Goal: Task Accomplishment & Management: Manage account settings

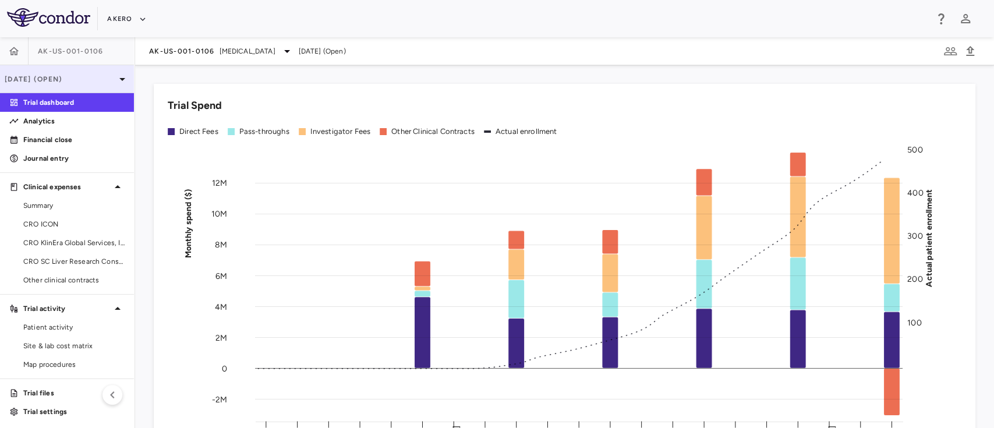
click at [84, 86] on div "[DATE] (Open)" at bounding box center [67, 79] width 134 height 28
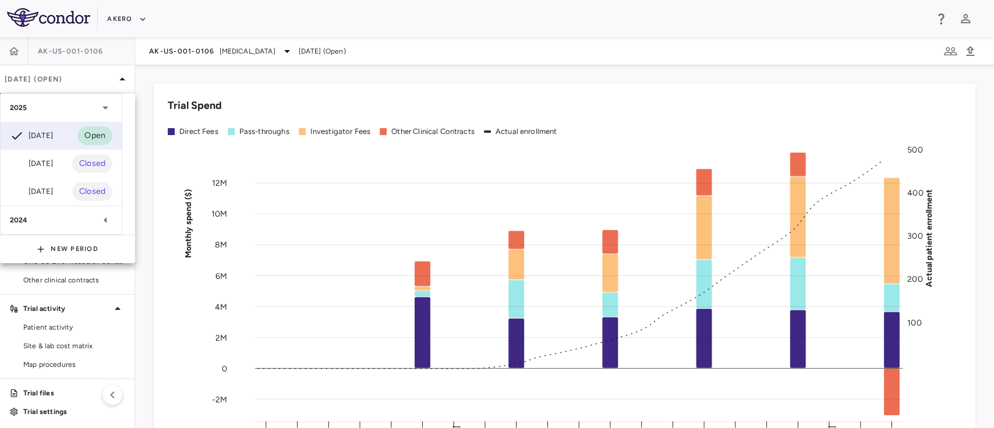
click at [89, 45] on div at bounding box center [497, 214] width 994 height 428
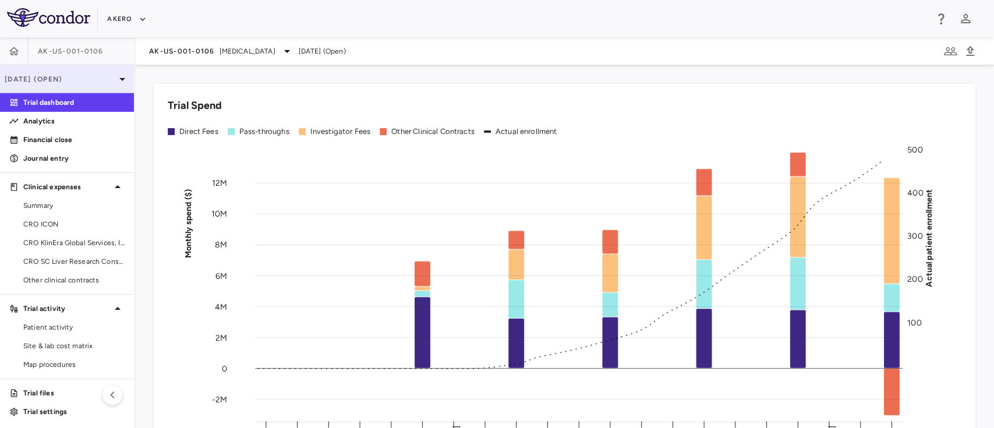
click at [94, 82] on p "[DATE] (Open)" at bounding box center [60, 79] width 111 height 10
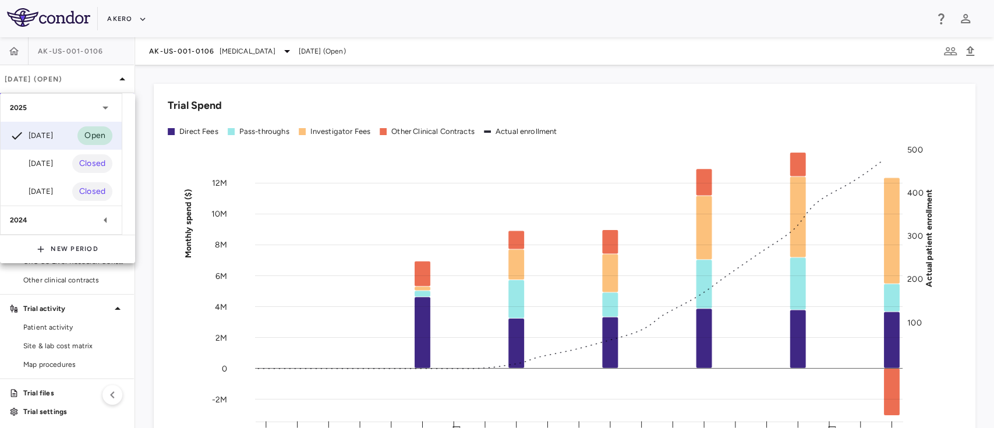
click at [205, 44] on div at bounding box center [497, 214] width 994 height 428
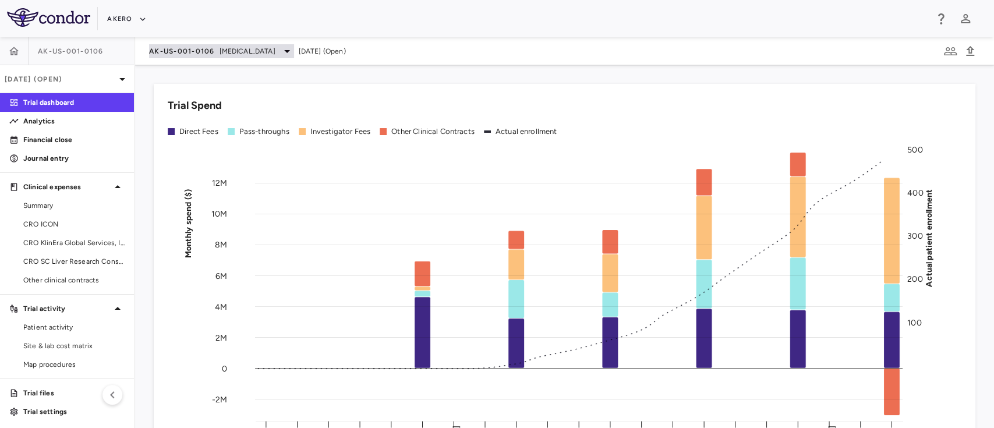
click at [206, 44] on div "AK-US-001-0106 Nonalcoholic Steatohepatitis" at bounding box center [221, 51] width 145 height 14
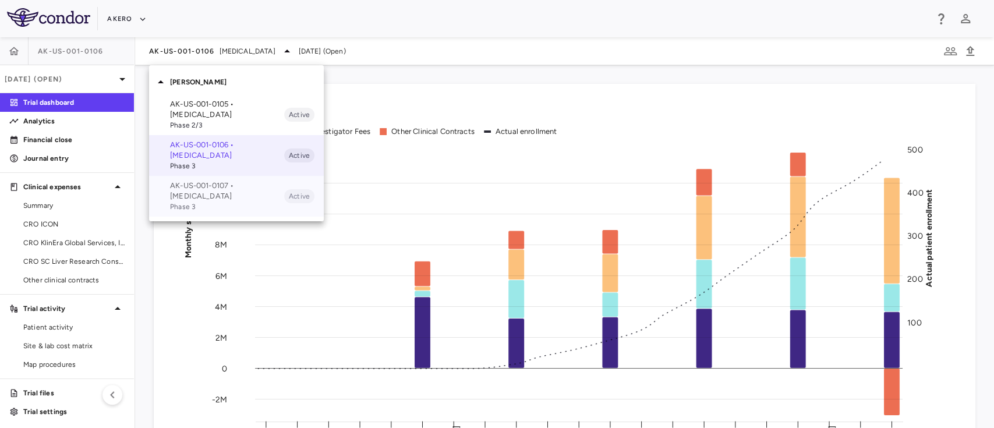
click at [191, 200] on p "AK-US-001-0107 • Nonalcoholic Steatohepatitis" at bounding box center [227, 191] width 114 height 21
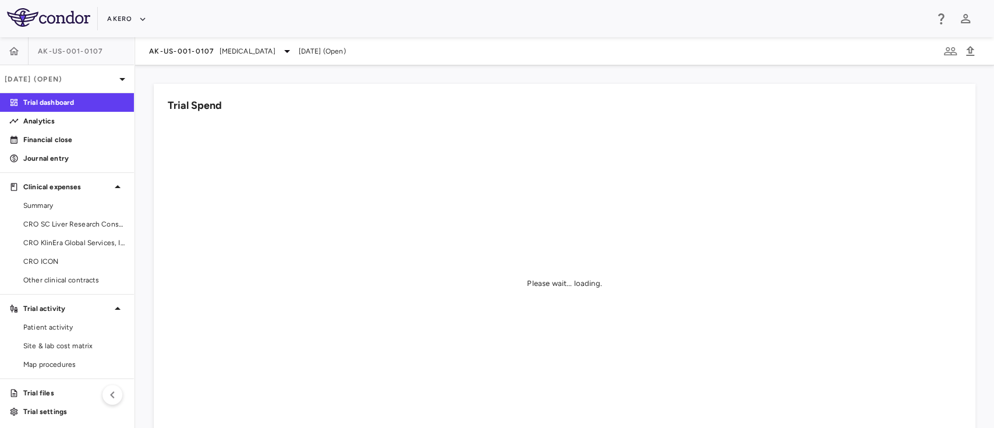
scroll to position [2, 0]
click at [30, 278] on span "Other clinical contracts" at bounding box center [73, 278] width 101 height 10
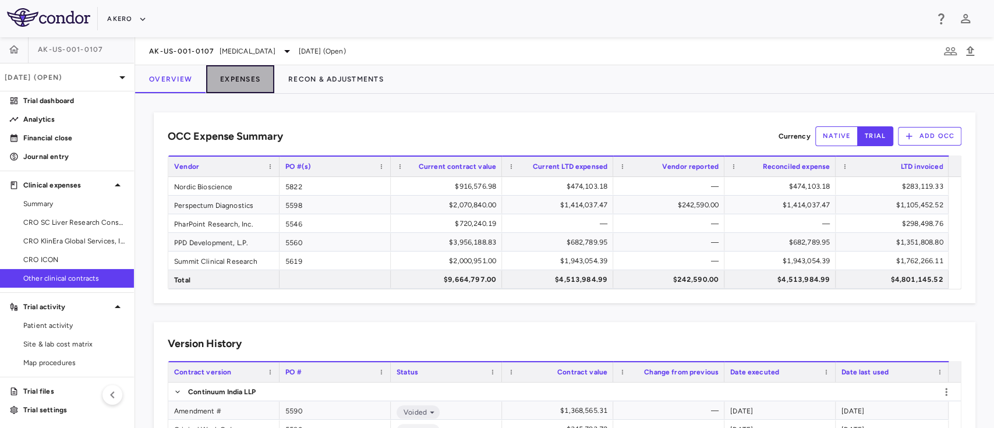
click at [237, 81] on button "Expenses" at bounding box center [240, 79] width 68 height 28
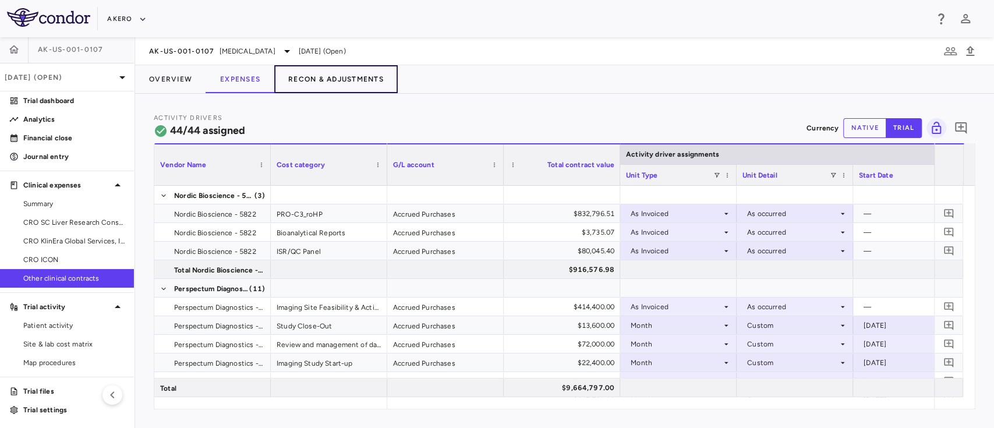
click at [324, 89] on button "Recon & Adjustments" at bounding box center [335, 79] width 123 height 28
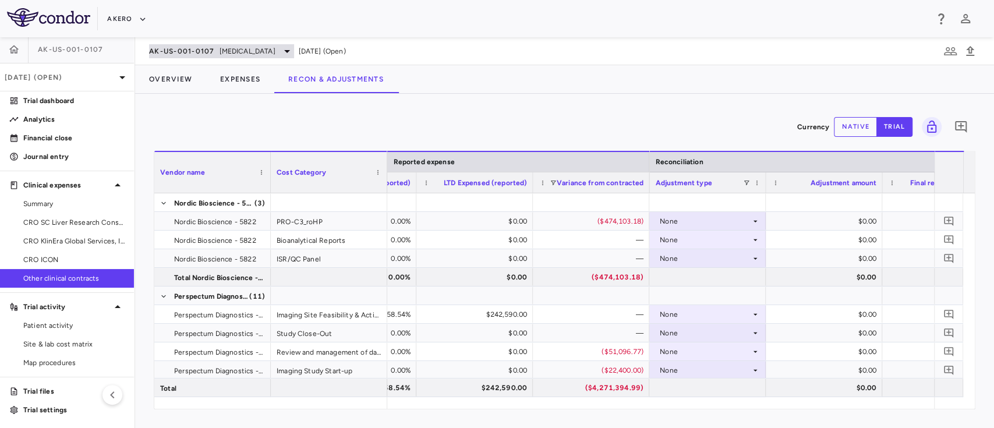
click at [278, 57] on div "AK-US-001-0107 Nonalcoholic Steatohepatitis" at bounding box center [221, 51] width 145 height 14
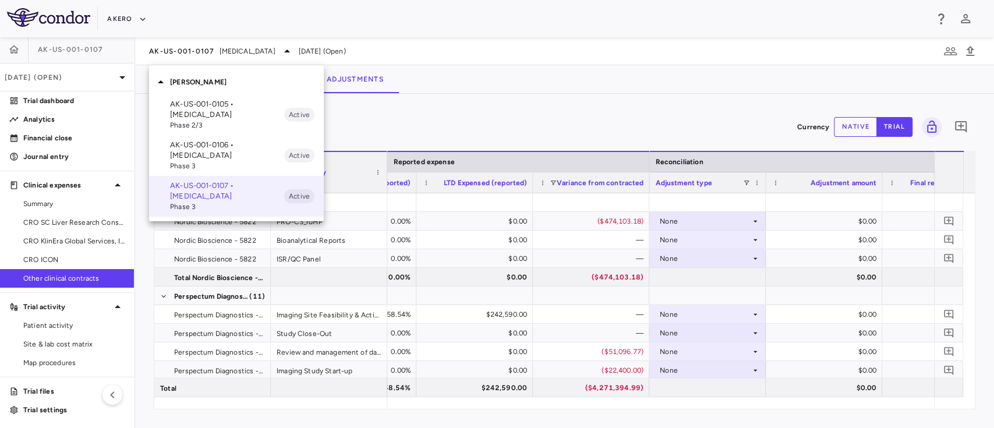
click at [60, 82] on div at bounding box center [497, 214] width 994 height 428
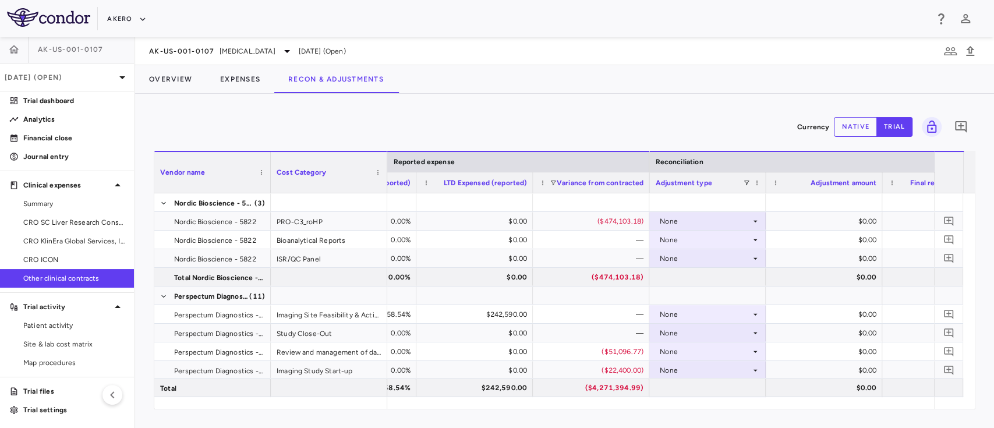
click at [60, 82] on p "[DATE] (Open)" at bounding box center [60, 77] width 111 height 10
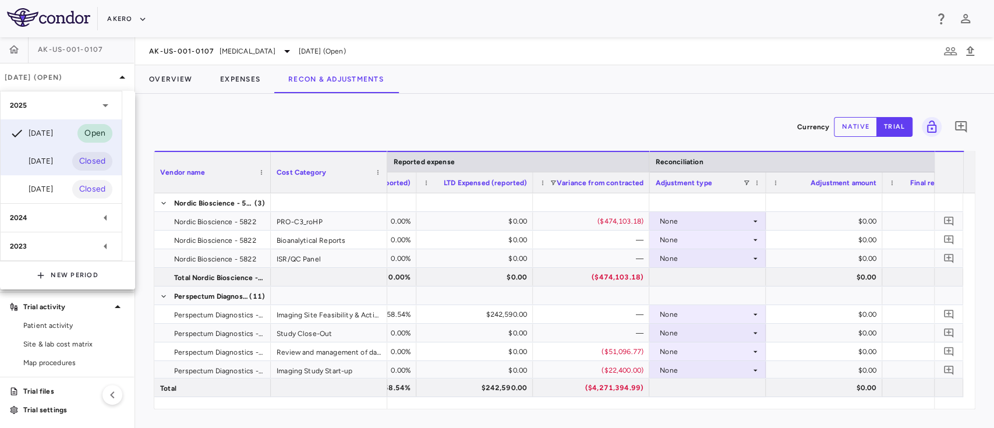
click at [53, 164] on div "[DATE]" at bounding box center [31, 161] width 43 height 14
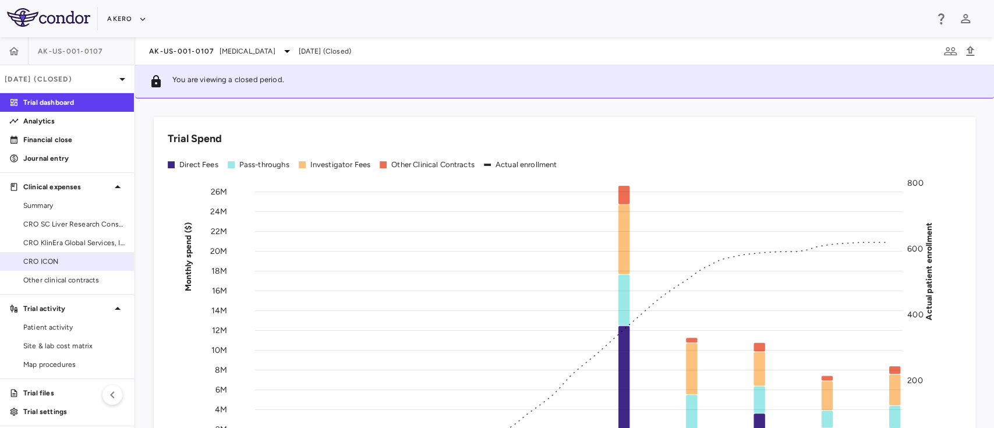
click at [58, 257] on span "CRO ICON" at bounding box center [73, 261] width 101 height 10
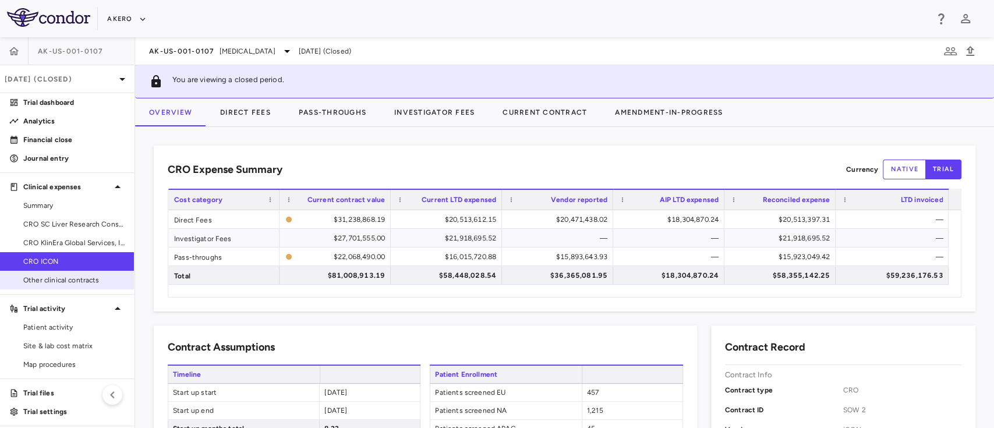
click at [58, 278] on span "Other clinical contracts" at bounding box center [73, 280] width 101 height 10
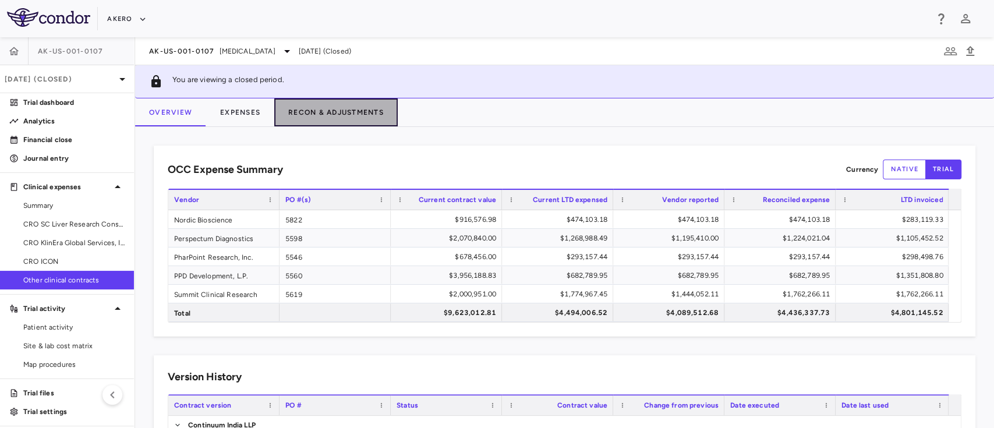
click at [318, 108] on button "Recon & Adjustments" at bounding box center [335, 112] width 123 height 28
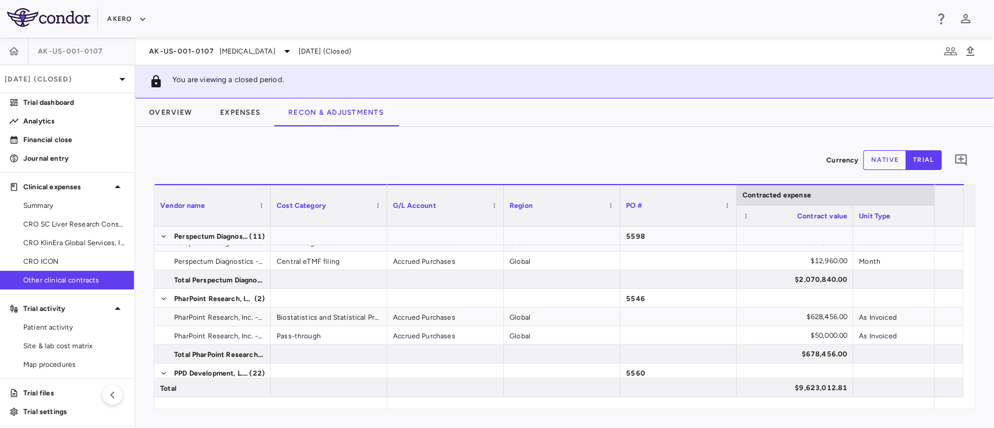
scroll to position [243, 0]
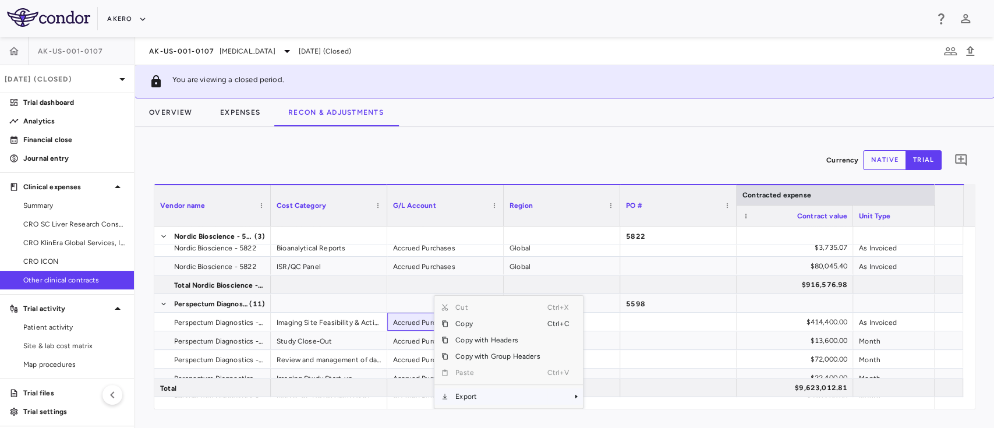
click at [467, 389] on span "Export" at bounding box center [498, 397] width 98 height 16
click at [610, 399] on span "Excel Export" at bounding box center [622, 397] width 55 height 16
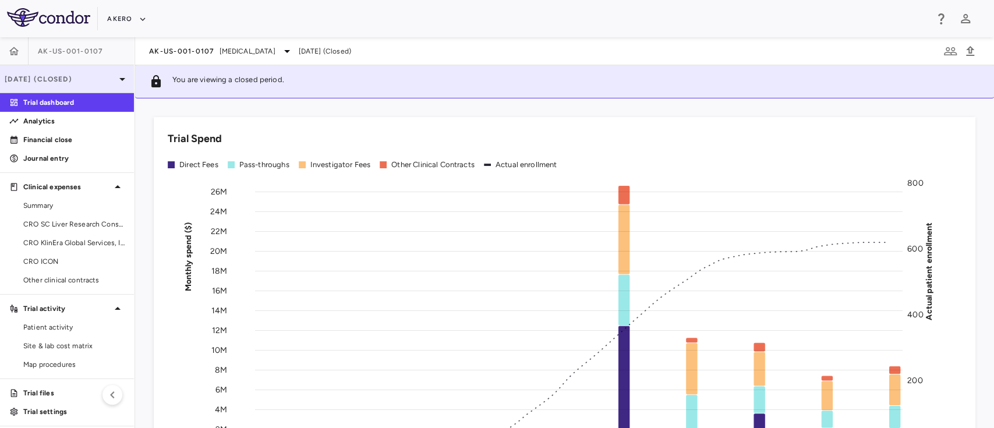
click at [101, 79] on p "Jun 2025 (Closed)" at bounding box center [60, 79] width 111 height 10
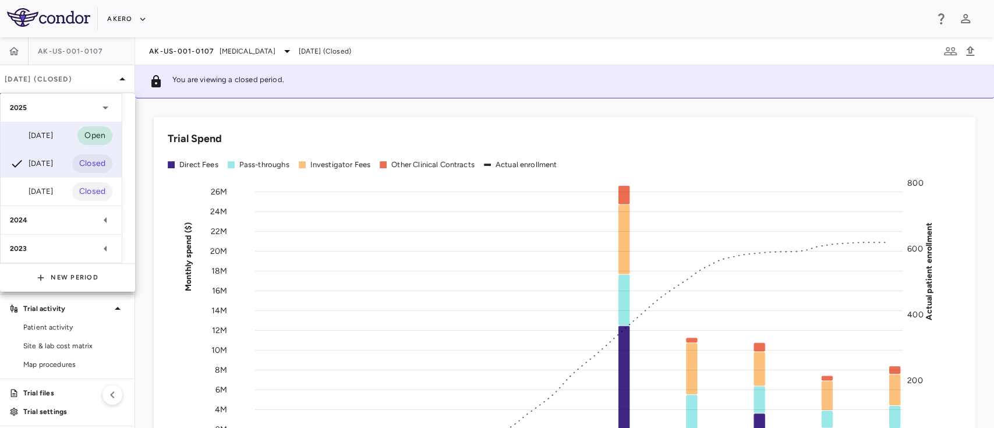
click at [62, 136] on div "Sep 2025 Open" at bounding box center [61, 136] width 121 height 28
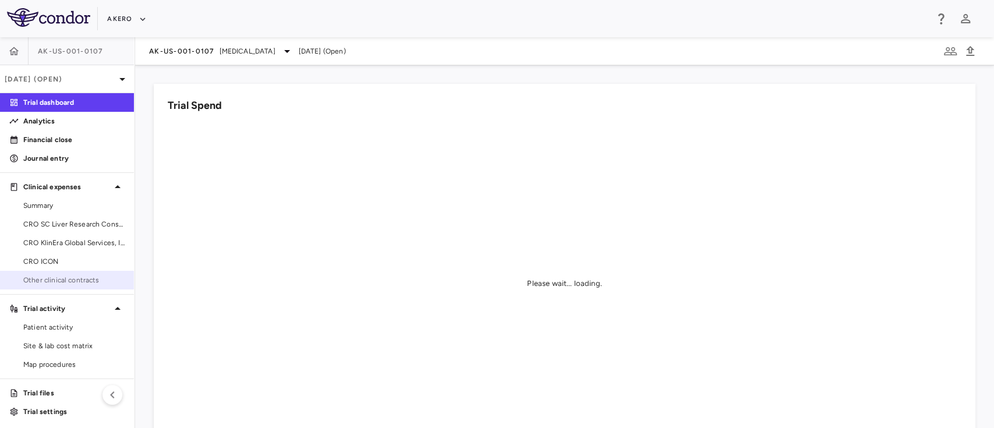
click at [72, 281] on span "Other clinical contracts" at bounding box center [73, 280] width 101 height 10
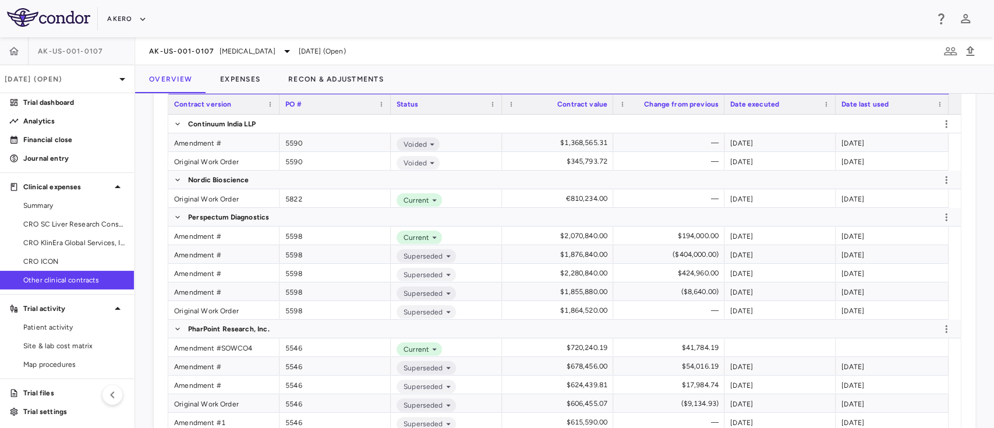
scroll to position [270, 0]
click at [254, 80] on button "Expenses" at bounding box center [240, 79] width 68 height 28
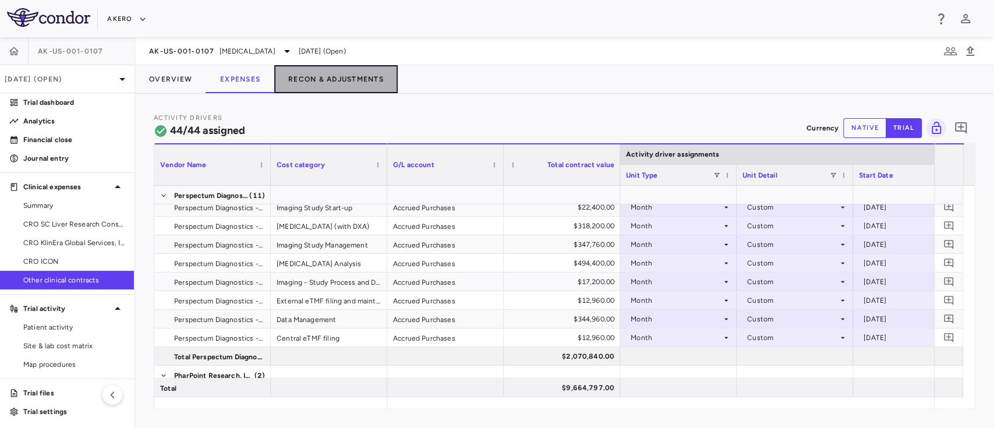
click at [335, 82] on button "Recon & Adjustments" at bounding box center [335, 79] width 123 height 28
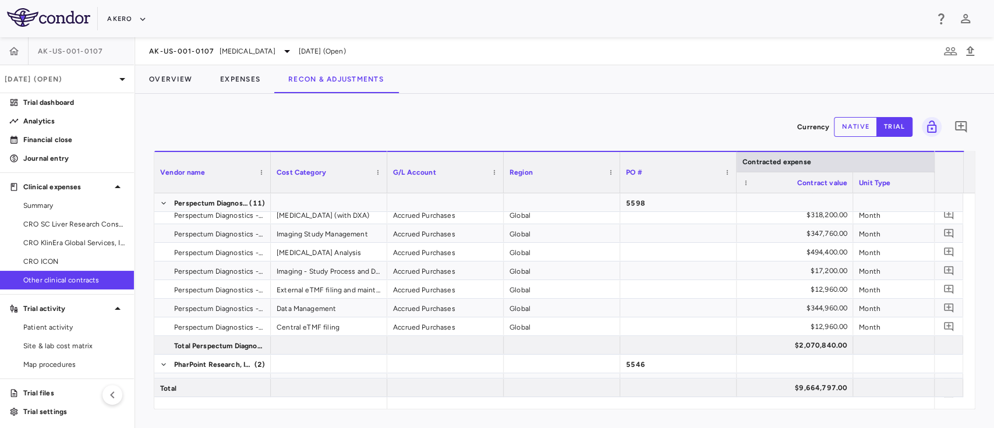
drag, startPoint x: 514, startPoint y: 411, endPoint x: 569, endPoint y: 410, distance: 54.8
click at [569, 410] on div "Currency native trial 0 Vendor Name Drag here to set column labels Vendor name …" at bounding box center [564, 261] width 859 height 334
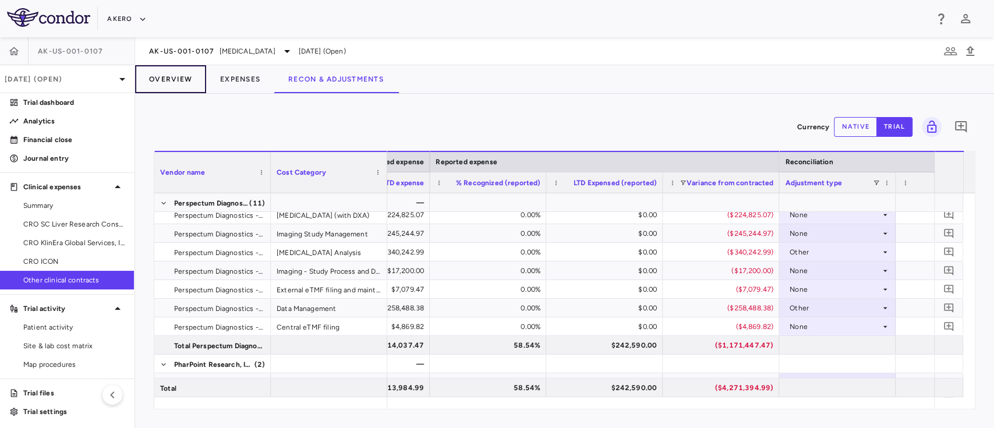
click at [177, 85] on button "Overview" at bounding box center [170, 79] width 71 height 28
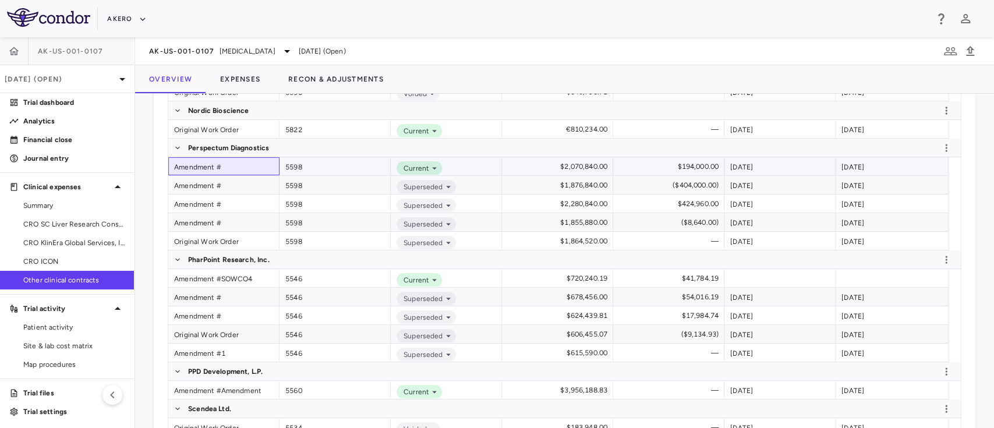
click at [217, 167] on div "Amendment #" at bounding box center [223, 166] width 111 height 18
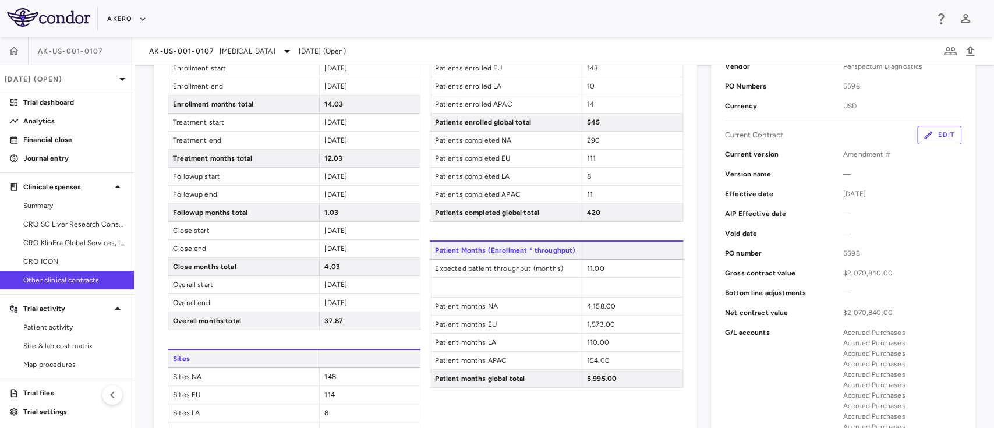
click at [932, 139] on button "Edit" at bounding box center [939, 135] width 44 height 19
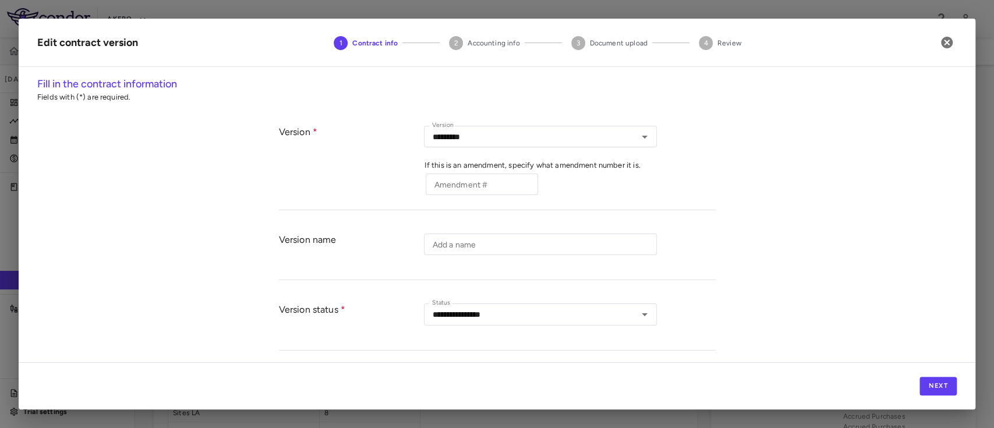
type input "*********"
type input "**********"
type input "****"
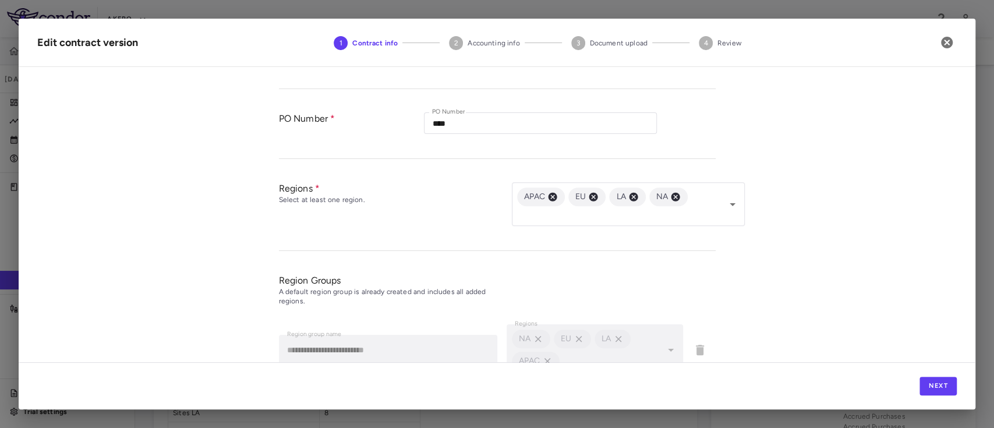
scroll to position [457, 0]
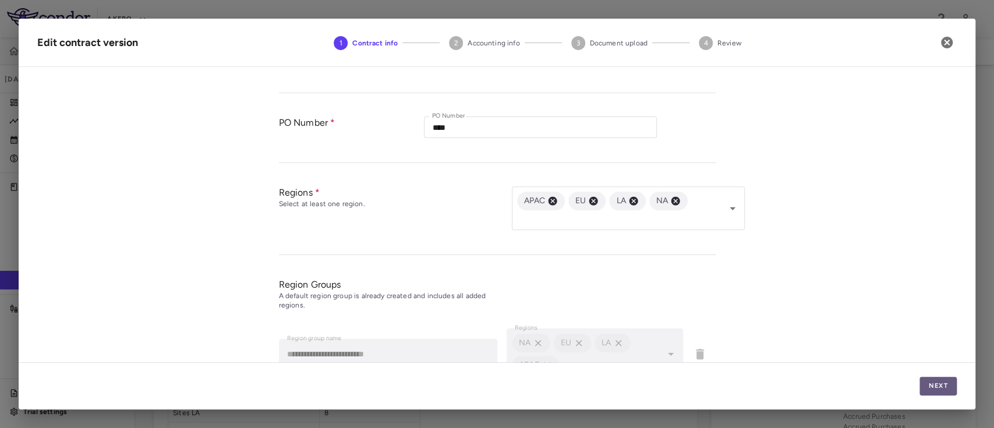
click at [933, 393] on button "Next" at bounding box center [938, 386] width 37 height 19
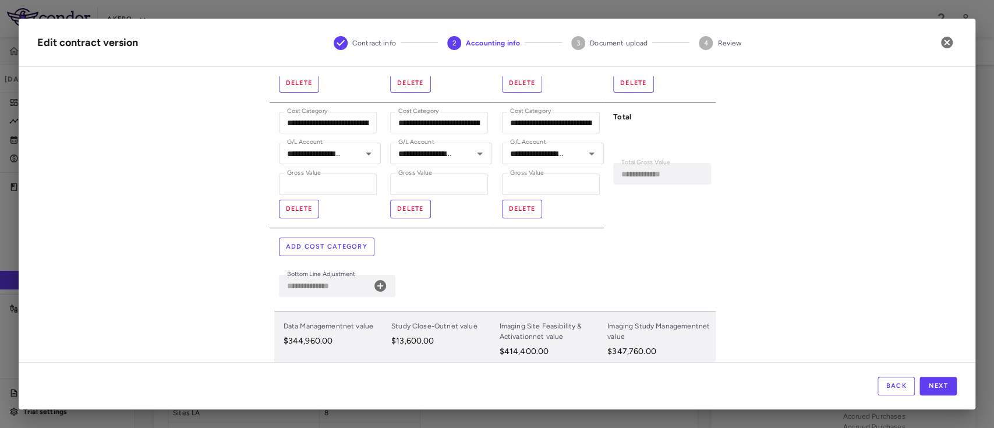
scroll to position [309, 0]
click at [334, 246] on button "Add cost category" at bounding box center [327, 245] width 96 height 19
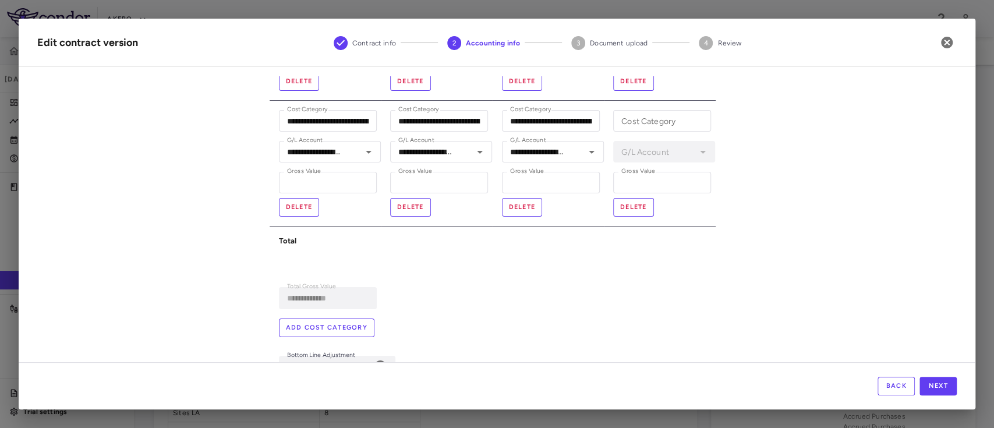
type input "**********"
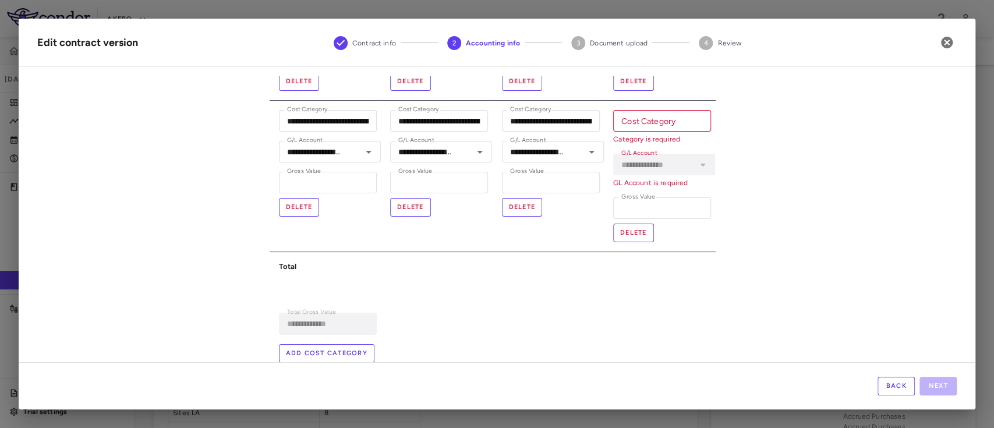
click at [647, 121] on input "Cost Category" at bounding box center [662, 121] width 98 height 22
paste input "**********"
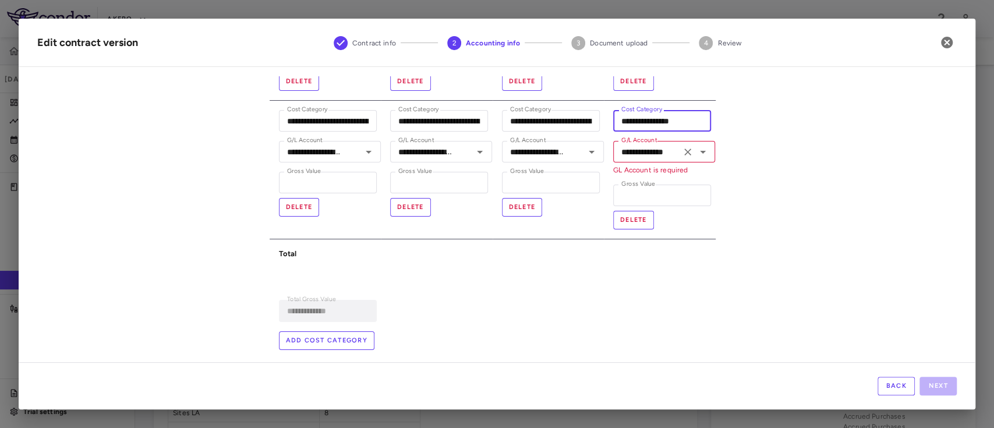
click at [696, 150] on icon "Open" at bounding box center [703, 152] width 14 height 14
type input "**********"
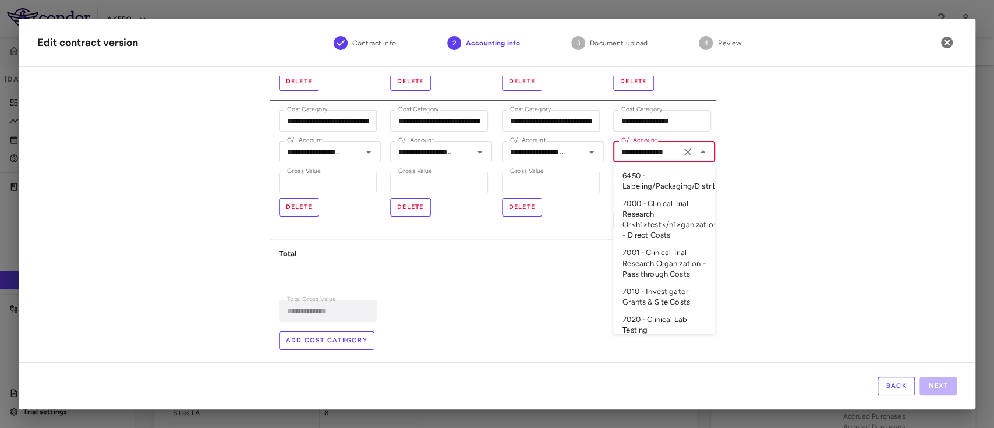
scroll to position [233, 0]
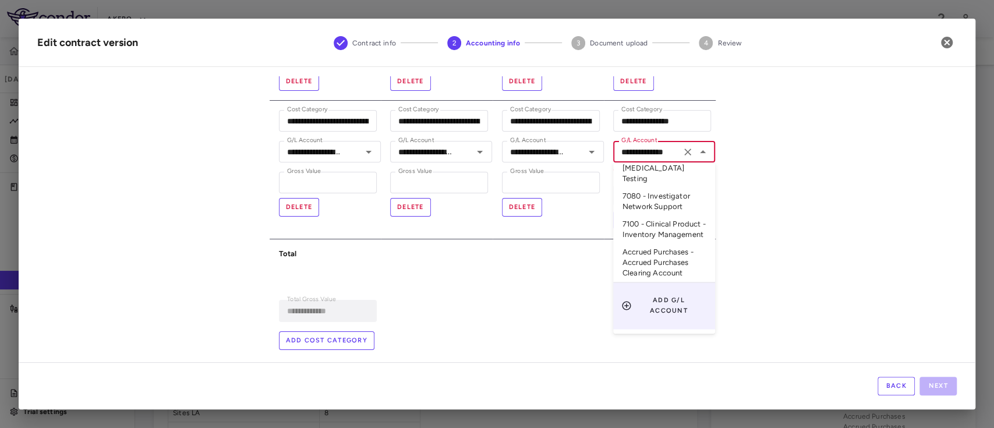
click at [646, 265] on li "Accrued Purchases - Accrued Purchases Clearing Account" at bounding box center [664, 262] width 102 height 39
type input "**********"
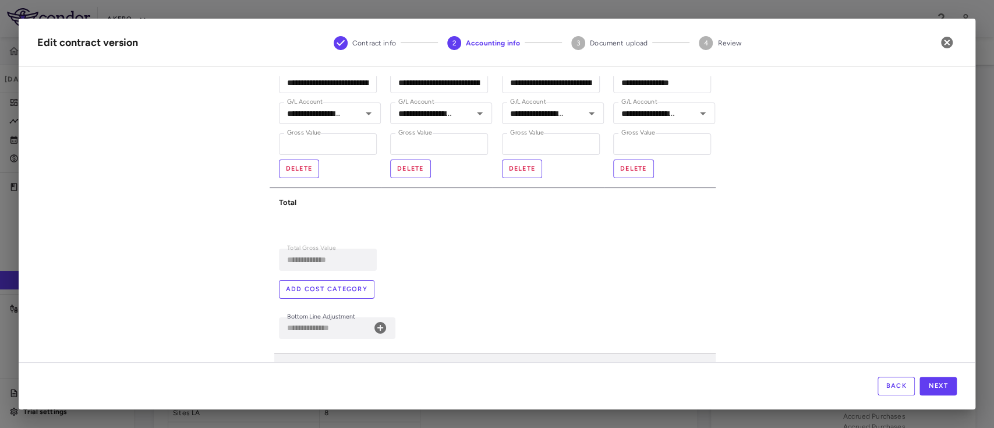
scroll to position [365, 0]
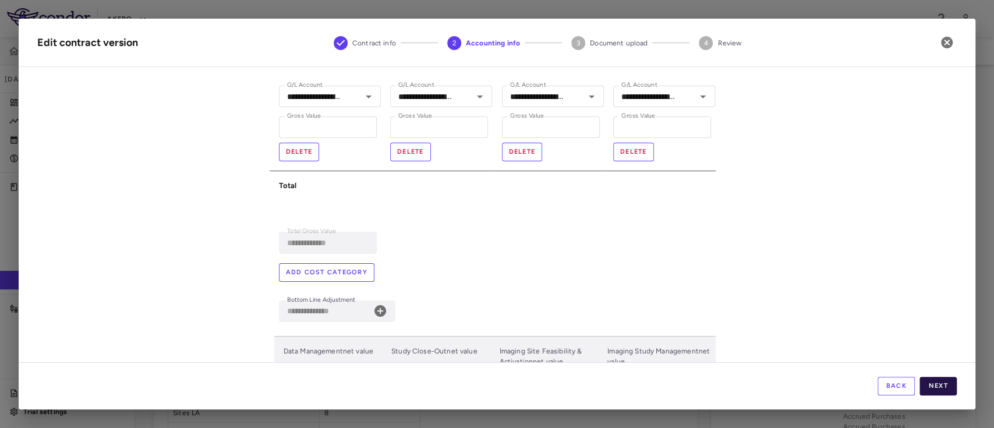
click at [934, 387] on button "Next" at bounding box center [938, 386] width 37 height 19
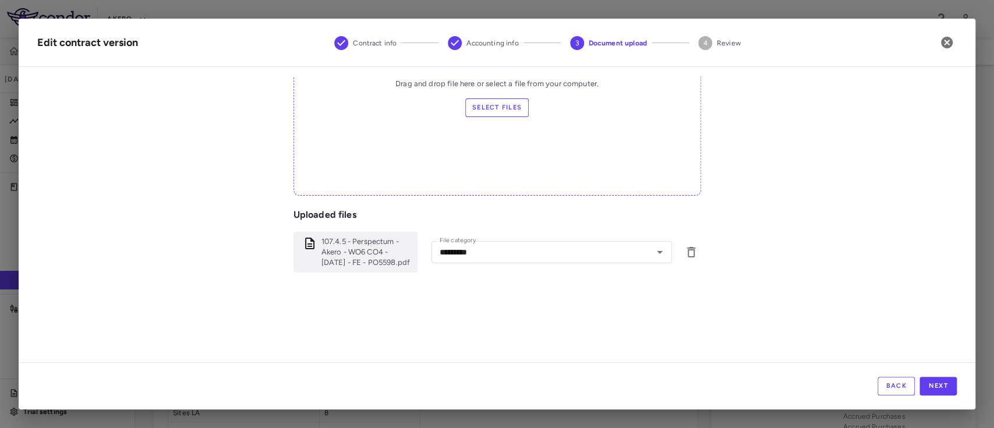
scroll to position [170, 0]
click at [941, 384] on button "Next" at bounding box center [938, 386] width 37 height 19
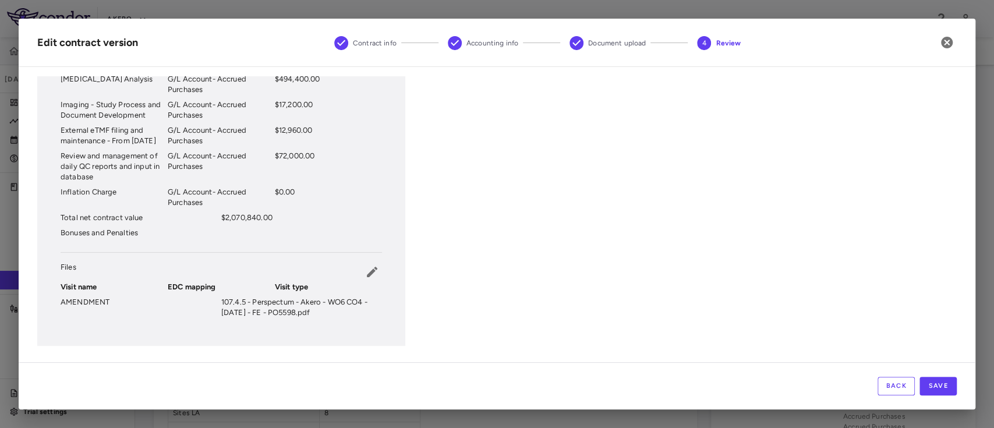
scroll to position [446, 0]
click at [937, 384] on button "Save" at bounding box center [938, 386] width 37 height 19
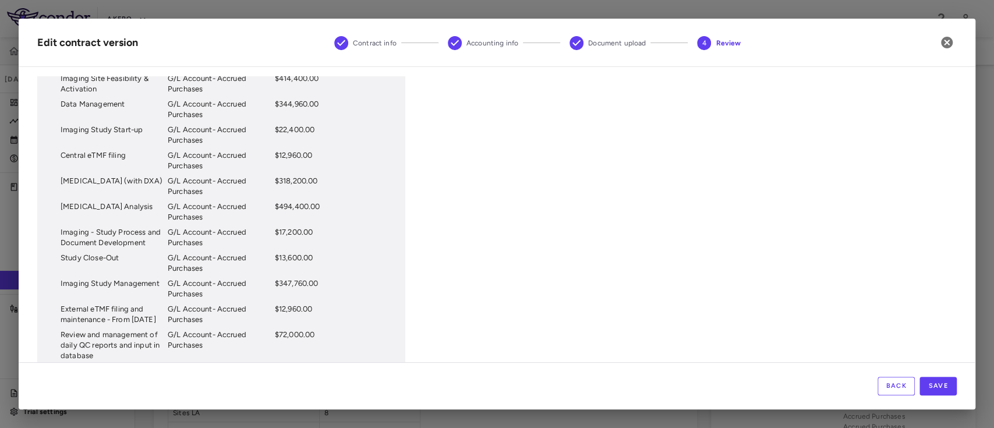
scroll to position [241, 0]
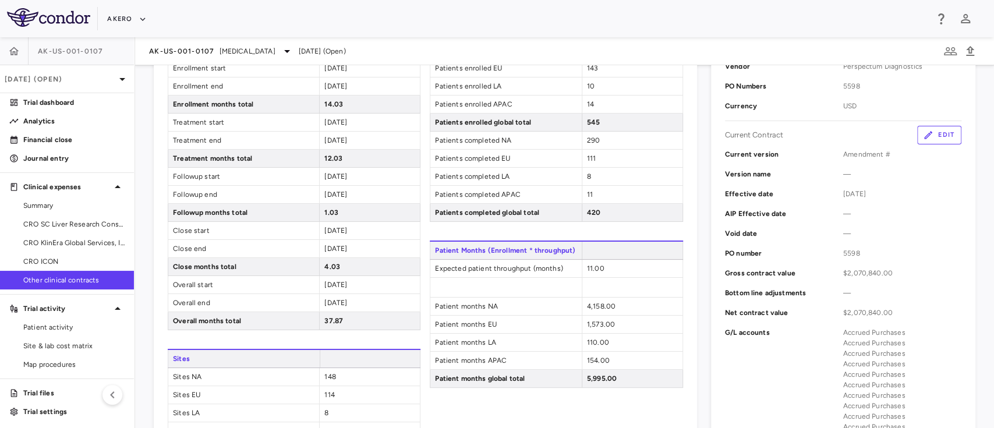
click at [67, 278] on span "Other clinical contracts" at bounding box center [73, 280] width 101 height 10
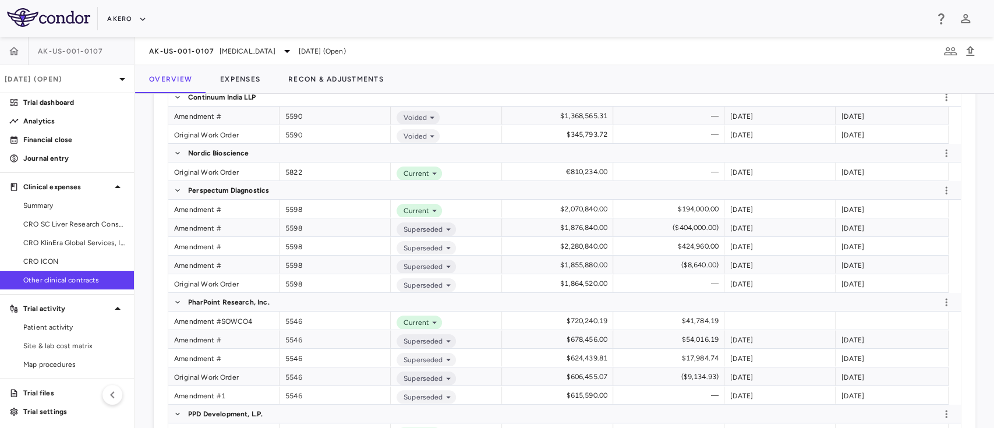
scroll to position [296, 0]
click at [255, 78] on button "Expenses" at bounding box center [240, 79] width 68 height 28
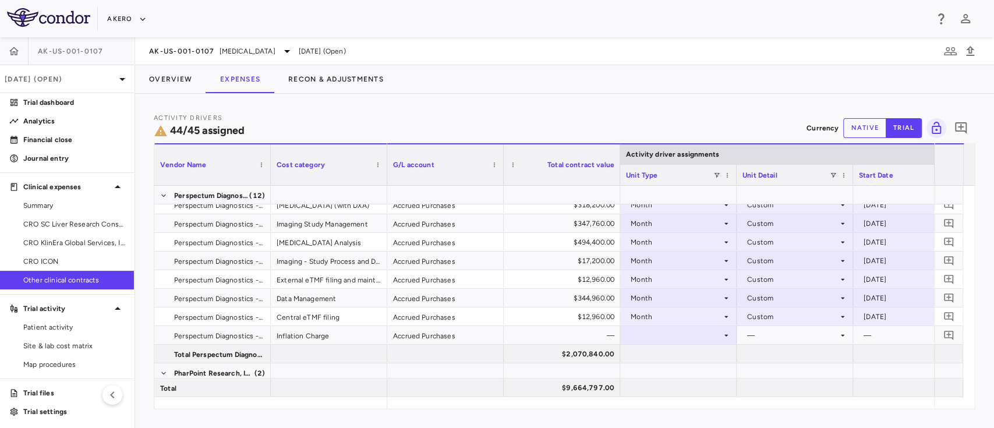
scroll to position [224, 0]
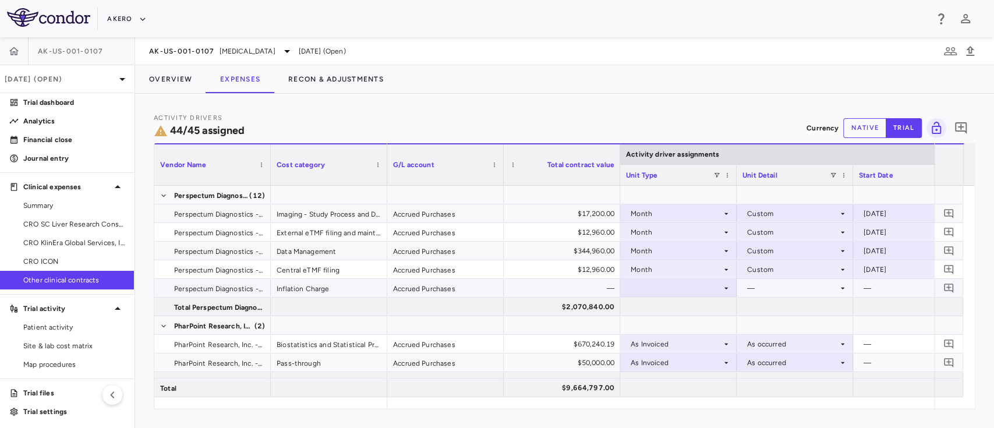
click at [670, 287] on div at bounding box center [678, 288] width 105 height 17
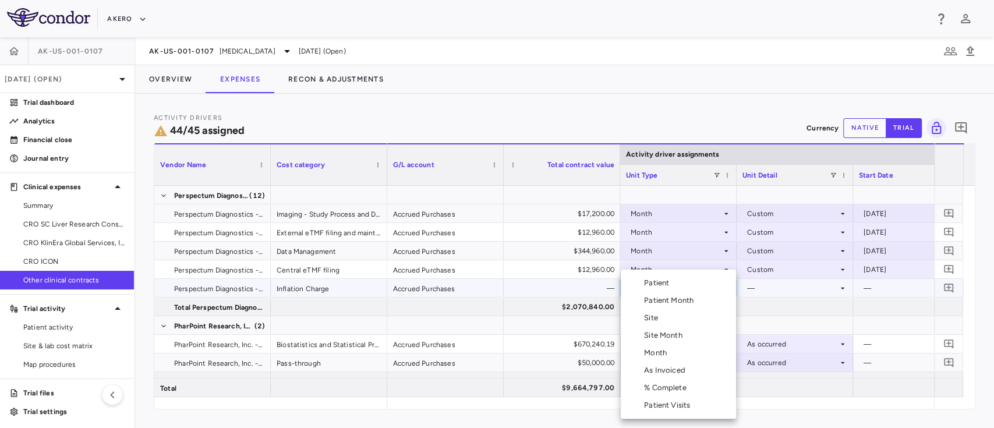
click at [499, 79] on div at bounding box center [497, 214] width 994 height 428
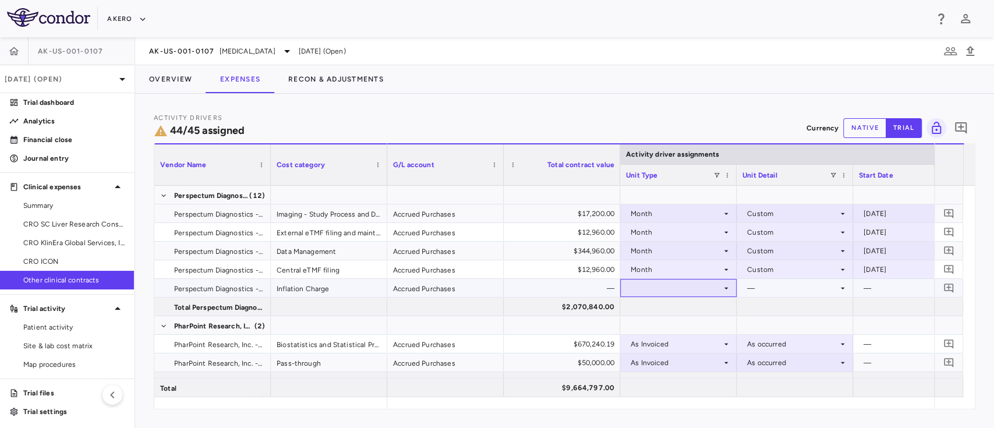
click at [657, 293] on div at bounding box center [678, 288] width 105 height 17
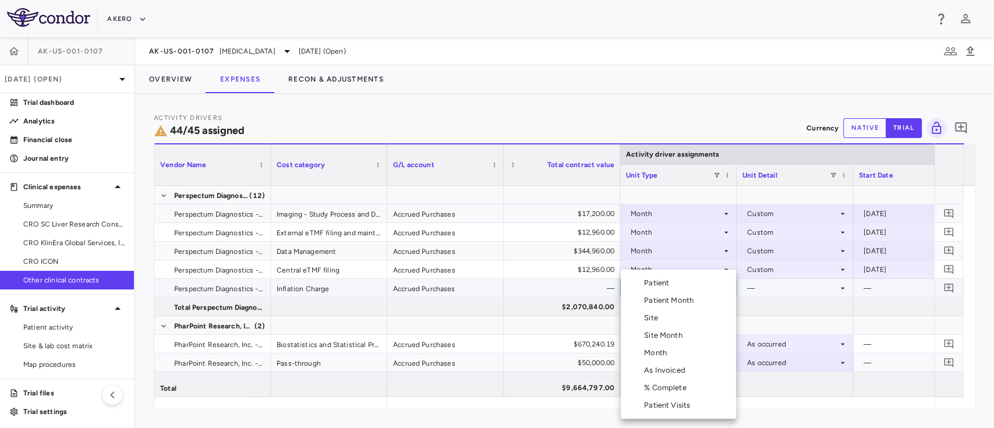
click at [675, 375] on div "As Invoiced" at bounding box center [667, 370] width 46 height 10
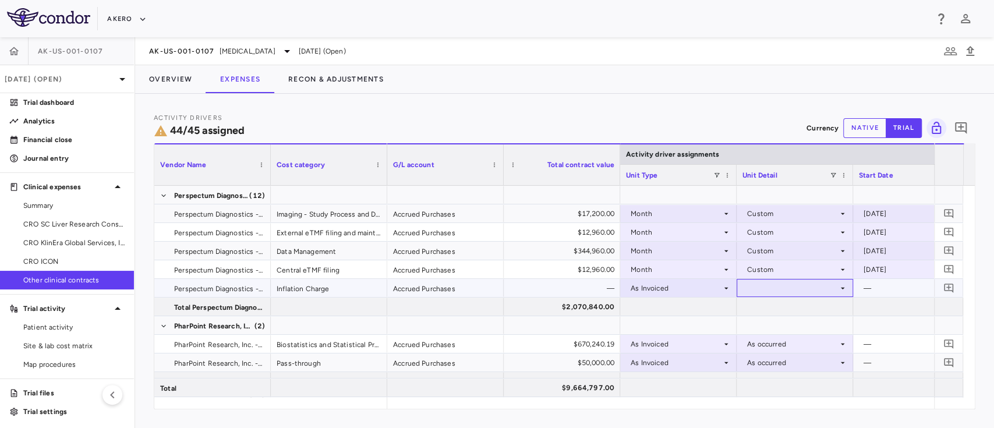
click at [789, 294] on div at bounding box center [795, 288] width 105 height 17
click at [782, 318] on li "As occurred" at bounding box center [794, 309] width 115 height 17
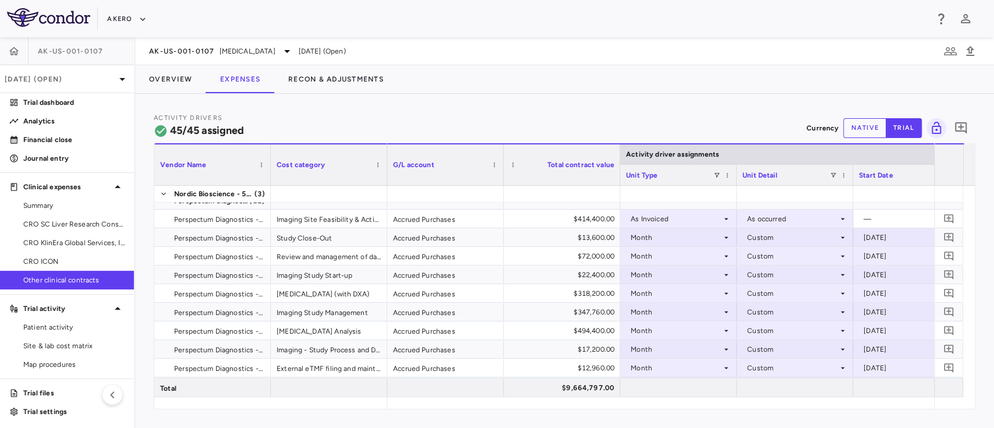
scroll to position [70, 0]
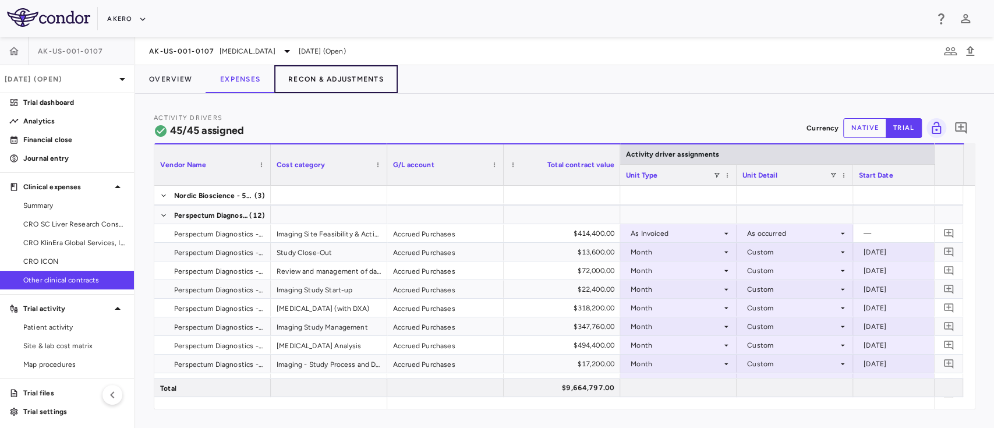
click at [336, 76] on button "Recon & Adjustments" at bounding box center [335, 79] width 123 height 28
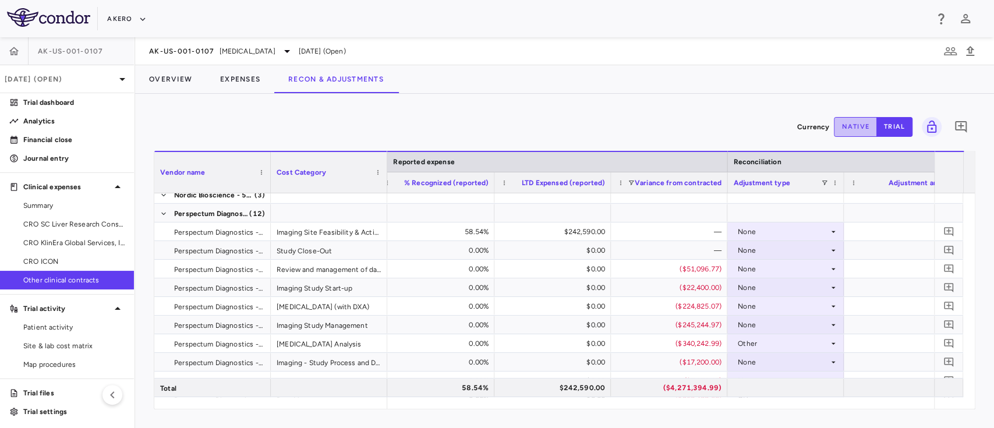
click at [855, 124] on button "native" at bounding box center [855, 127] width 43 height 20
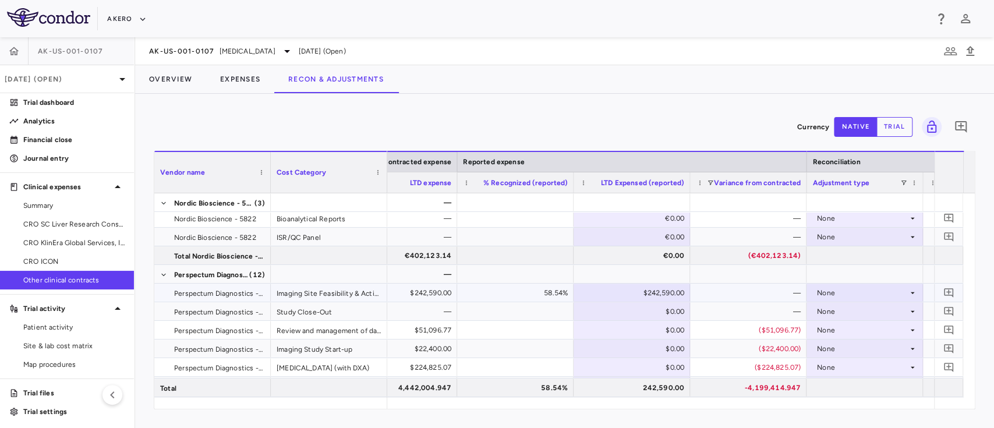
click at [625, 293] on div "$242,590.00" at bounding box center [634, 293] width 100 height 19
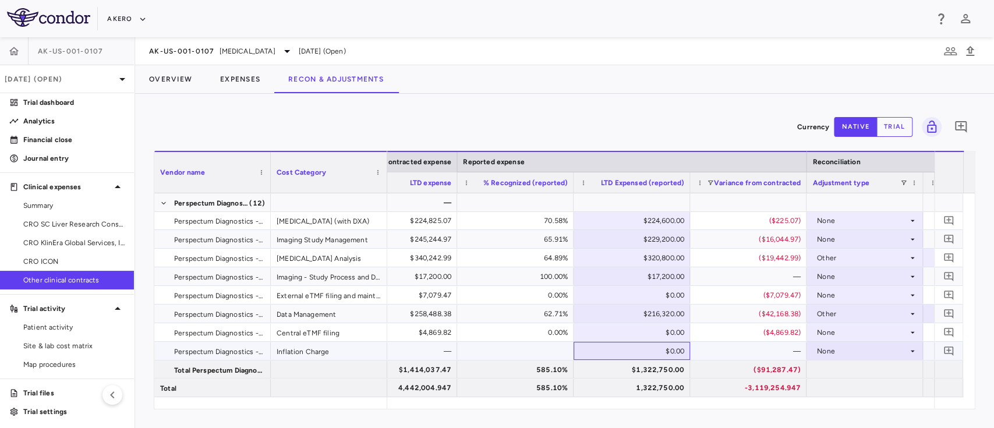
click at [641, 347] on div "$0.00" at bounding box center [634, 351] width 100 height 19
type input "********"
click at [761, 349] on div "—" at bounding box center [751, 351] width 100 height 19
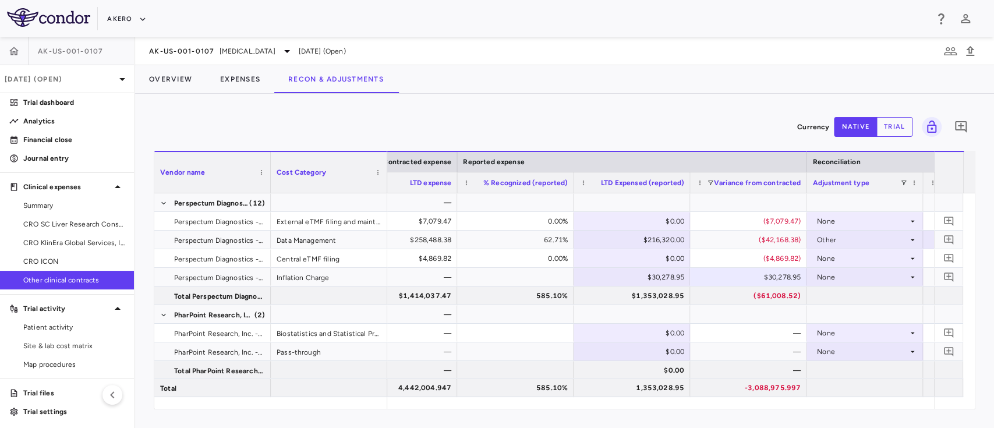
scroll to position [270, 0]
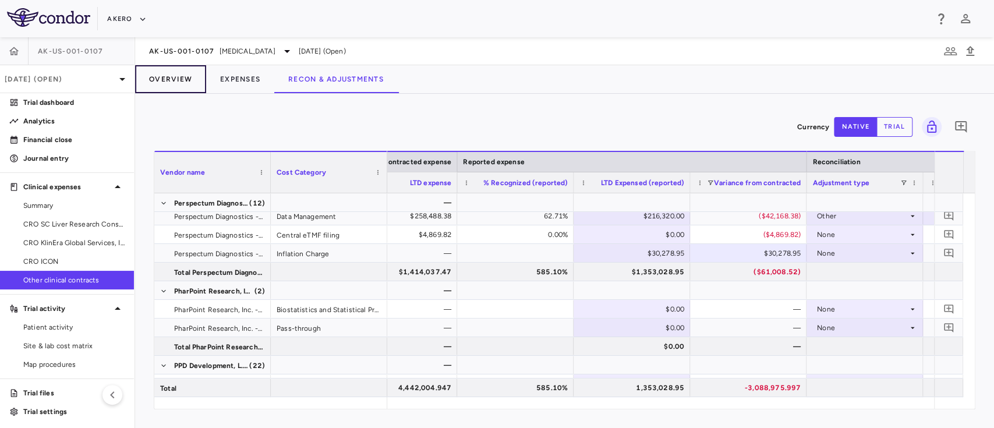
click at [174, 71] on button "Overview" at bounding box center [170, 79] width 71 height 28
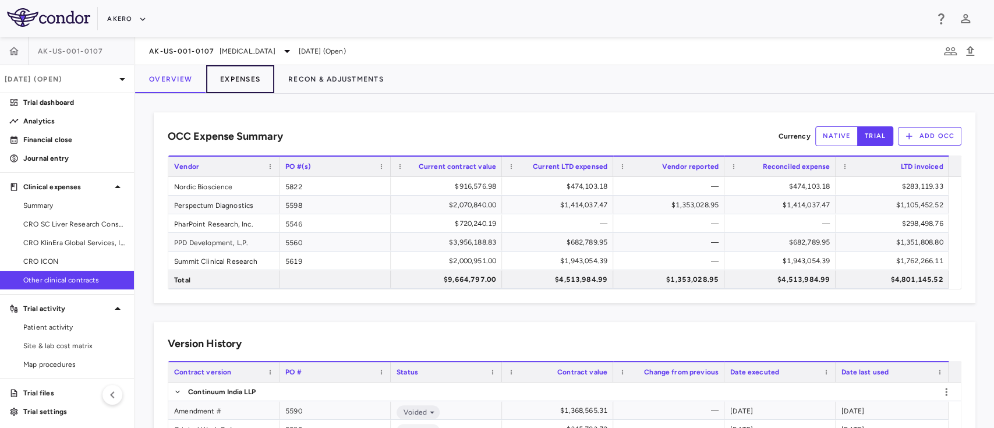
click at [247, 79] on button "Expenses" at bounding box center [240, 79] width 68 height 28
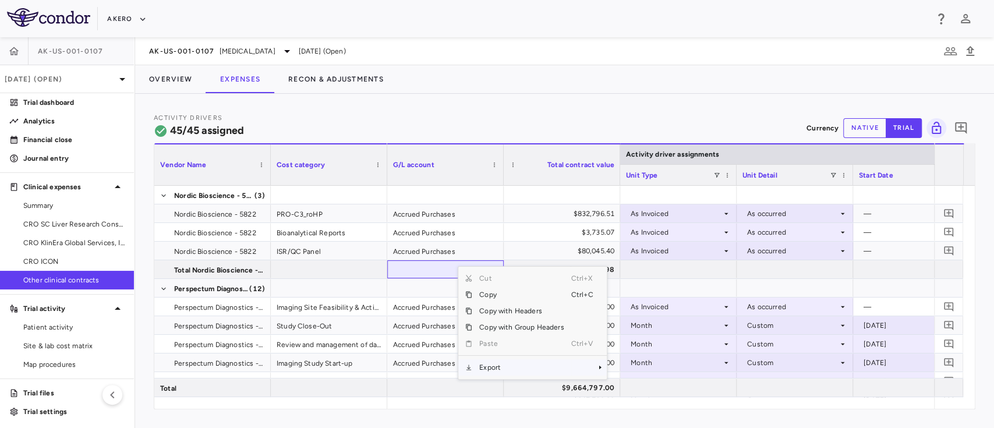
click at [489, 366] on span "Export" at bounding box center [521, 367] width 98 height 16
click at [638, 388] on span "Excel Export" at bounding box center [646, 388] width 55 height 16
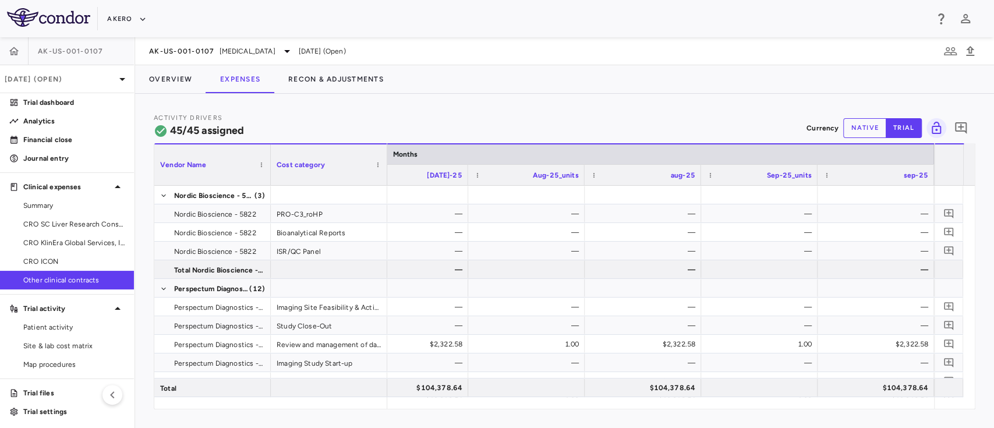
click at [867, 125] on button "native" at bounding box center [864, 128] width 43 height 20
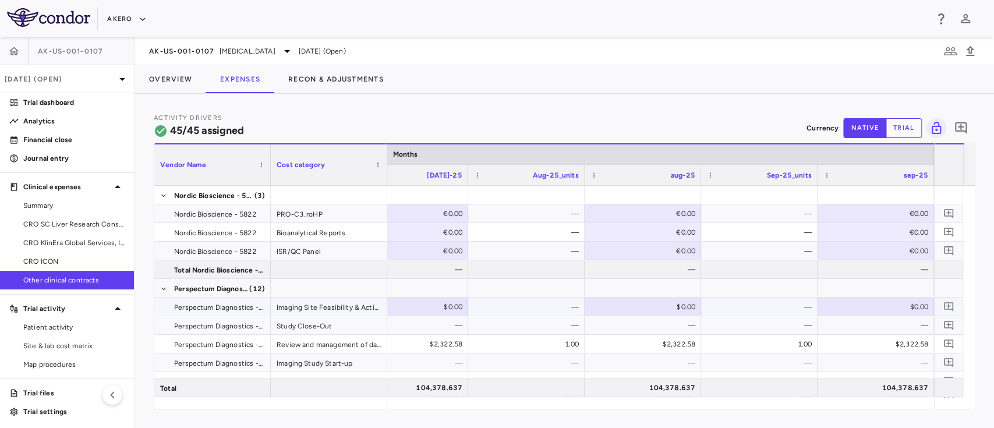
type button "native"
click at [890, 308] on div "$0.00" at bounding box center [878, 307] width 100 height 19
type input "******"
click at [778, 330] on div "—" at bounding box center [762, 325] width 100 height 19
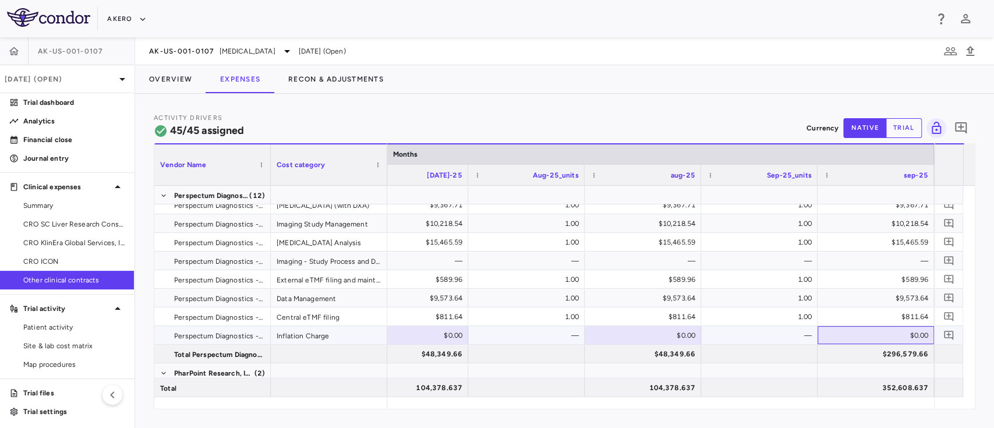
click at [901, 332] on div "$0.00" at bounding box center [878, 335] width 100 height 19
type input "********"
click at [767, 355] on div at bounding box center [759, 353] width 105 height 17
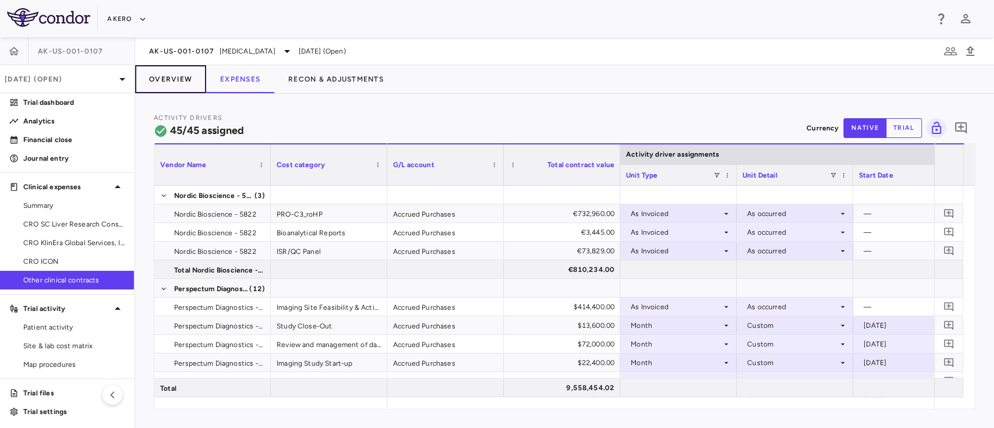
click at [164, 73] on button "Overview" at bounding box center [170, 79] width 71 height 28
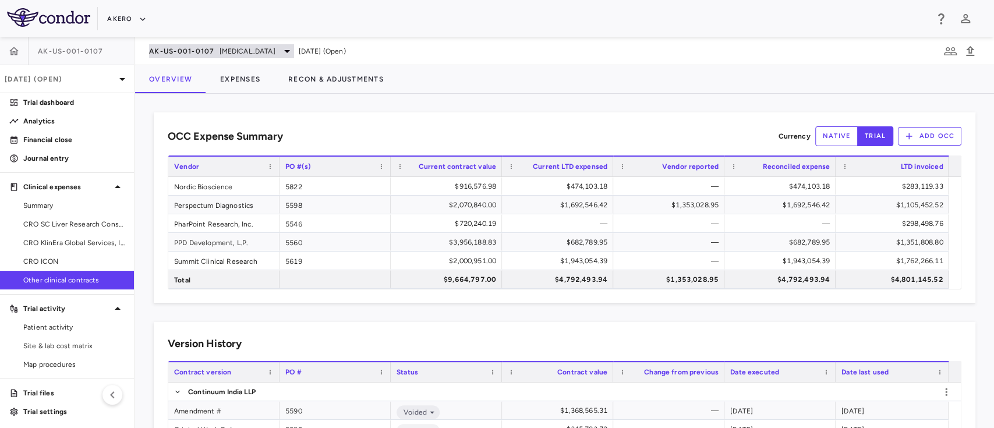
click at [276, 49] on span "[MEDICAL_DATA]" at bounding box center [248, 51] width 56 height 10
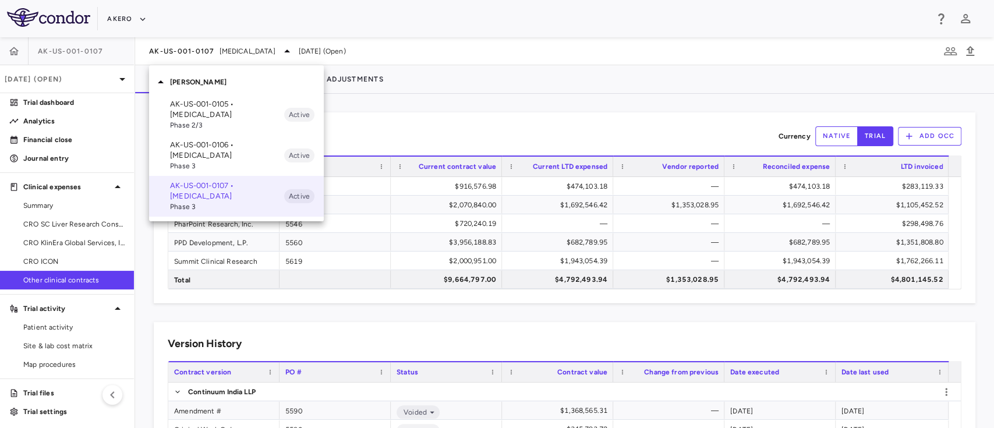
click at [397, 127] on div at bounding box center [497, 214] width 994 height 428
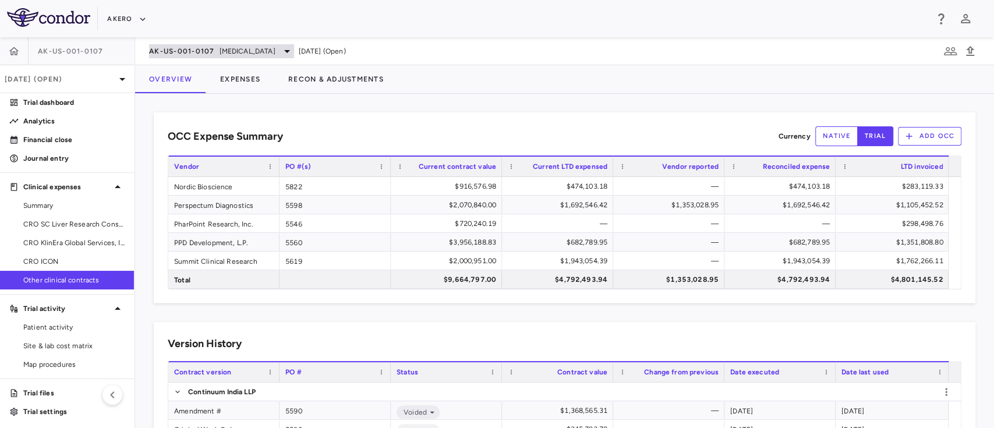
click at [273, 51] on span "[MEDICAL_DATA]" at bounding box center [248, 51] width 56 height 10
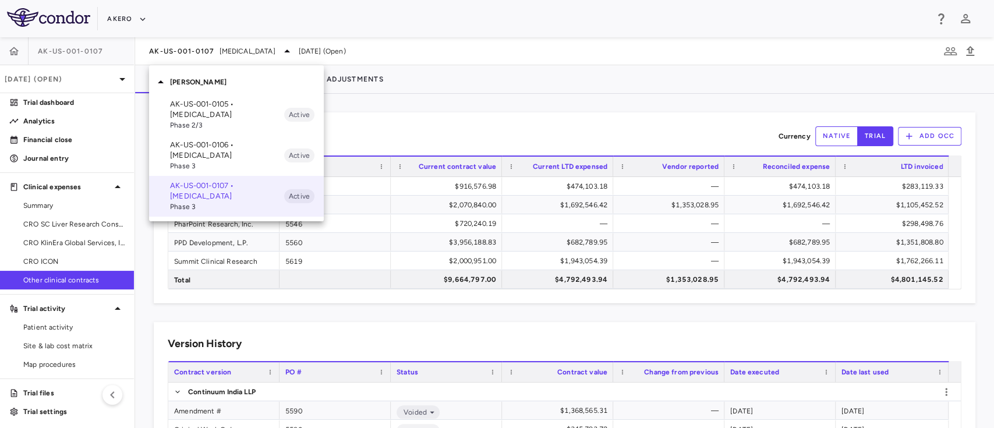
click at [213, 107] on p "AK-US-001-0105 • [MEDICAL_DATA]" at bounding box center [227, 109] width 114 height 21
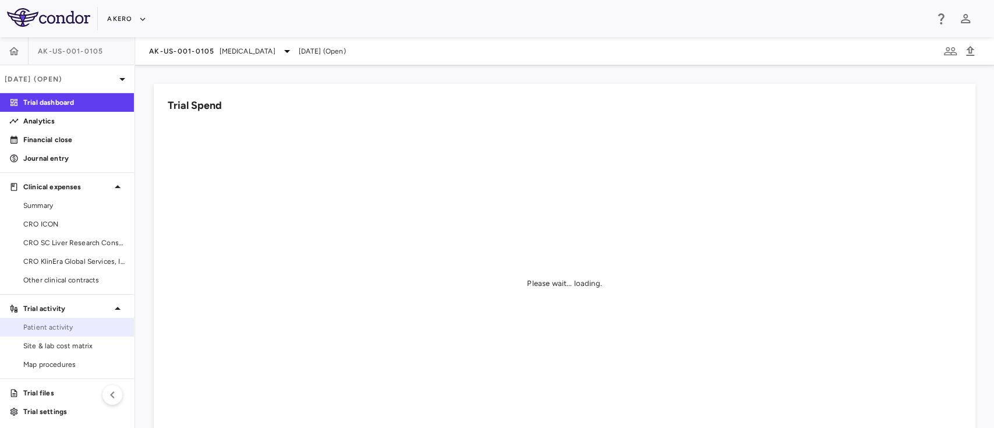
click at [66, 335] on link "Patient activity" at bounding box center [67, 327] width 134 height 17
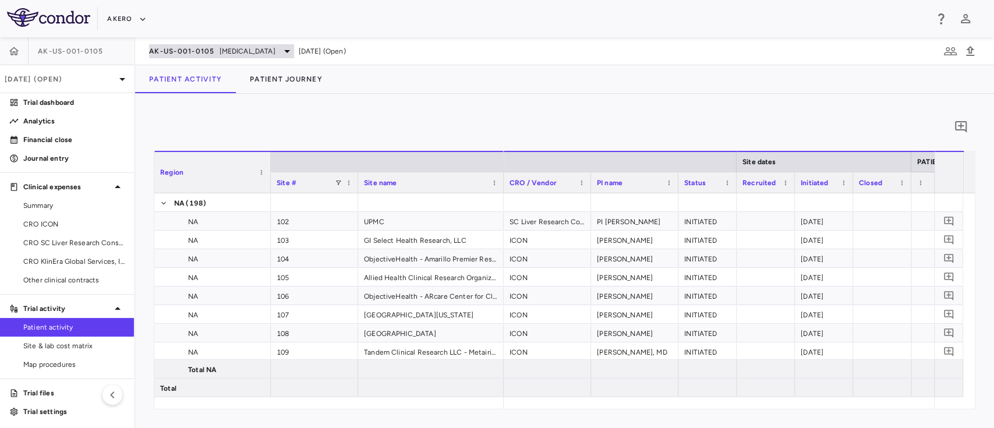
click at [294, 50] on icon at bounding box center [287, 51] width 14 height 14
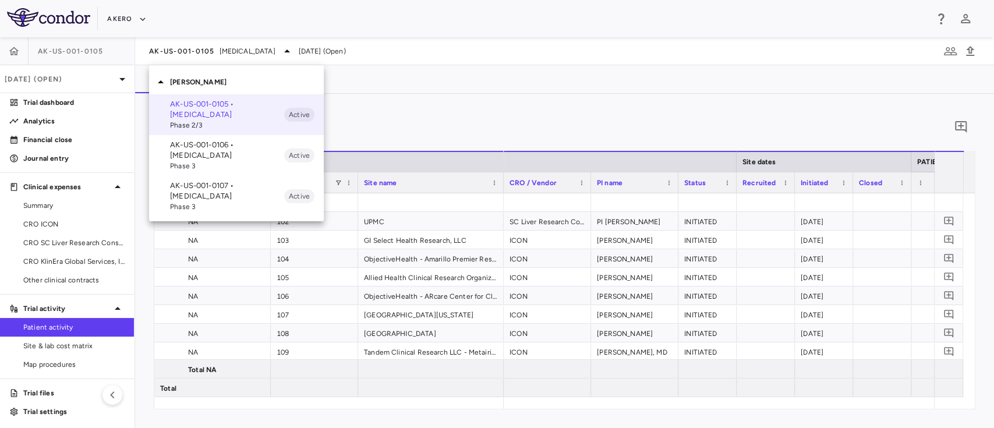
click at [394, 96] on div at bounding box center [497, 214] width 994 height 428
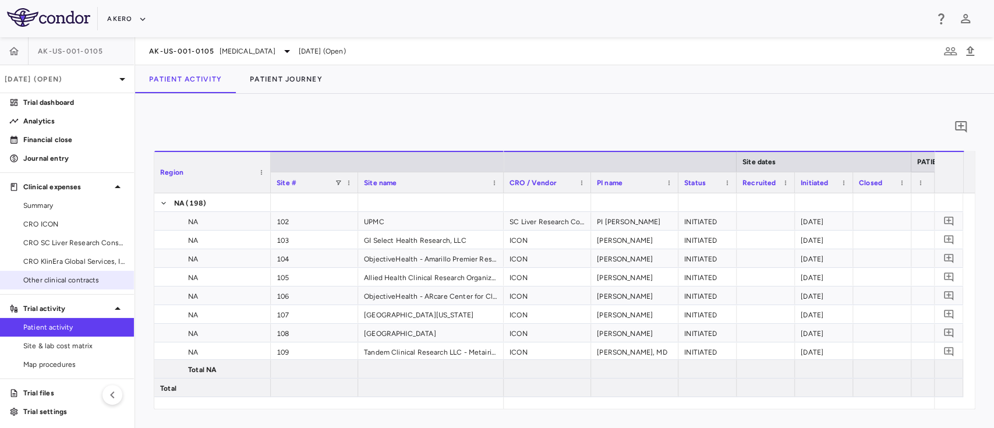
click at [66, 276] on span "Other clinical contracts" at bounding box center [73, 280] width 101 height 10
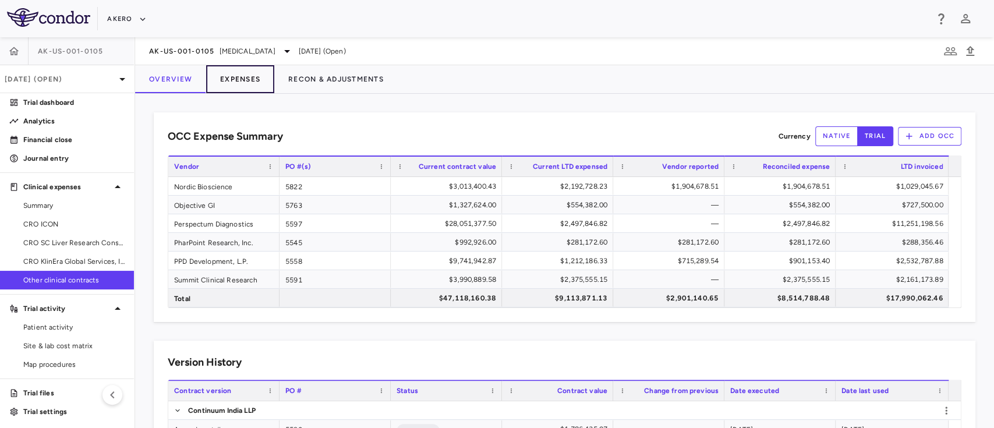
click at [244, 80] on button "Expenses" at bounding box center [240, 79] width 68 height 28
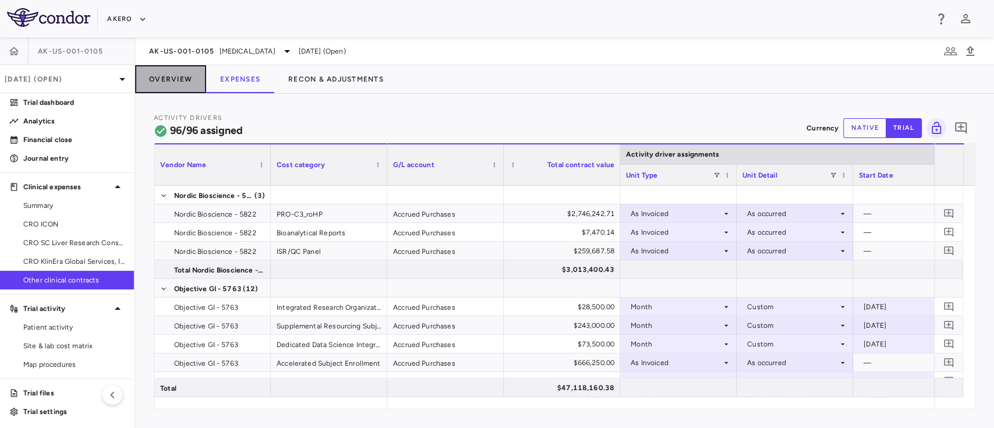
click at [175, 73] on button "Overview" at bounding box center [170, 79] width 71 height 28
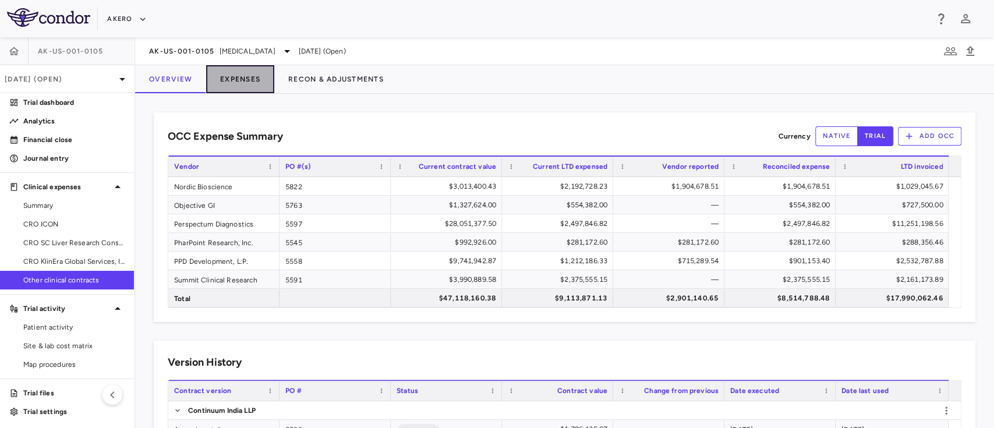
click at [242, 77] on button "Expenses" at bounding box center [240, 79] width 68 height 28
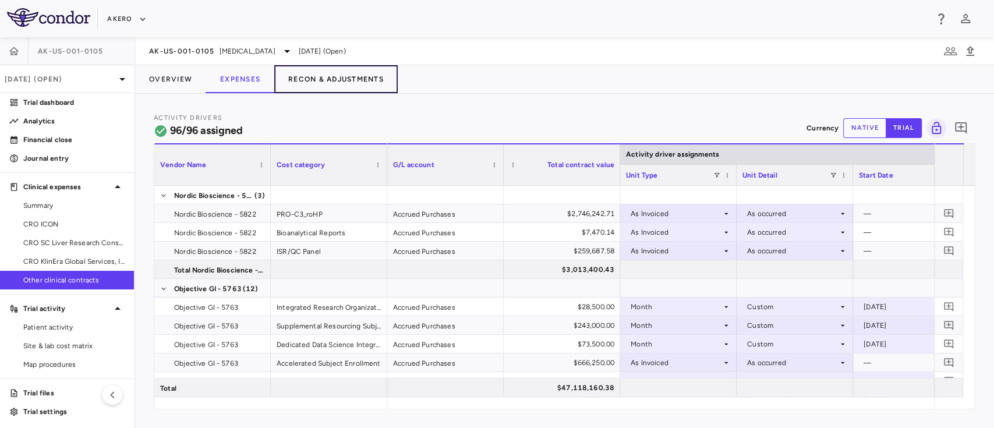
click at [319, 72] on button "Recon & Adjustments" at bounding box center [335, 79] width 123 height 28
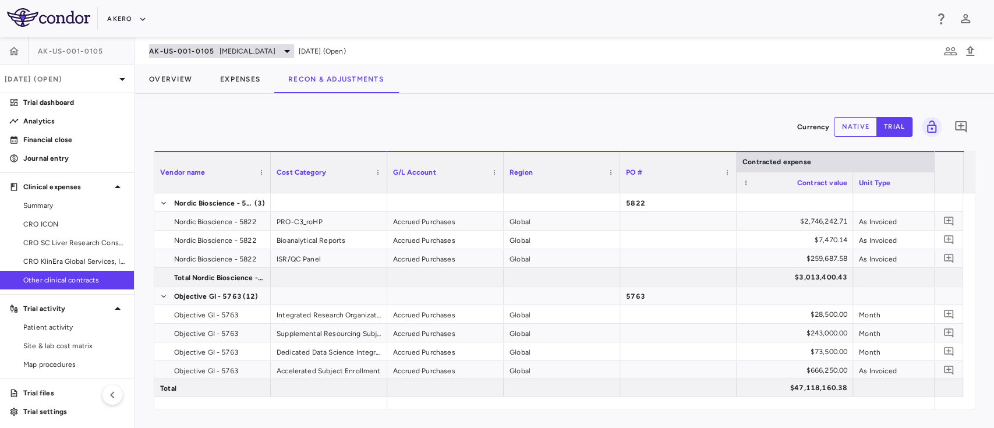
click at [276, 49] on span "[MEDICAL_DATA]" at bounding box center [248, 51] width 56 height 10
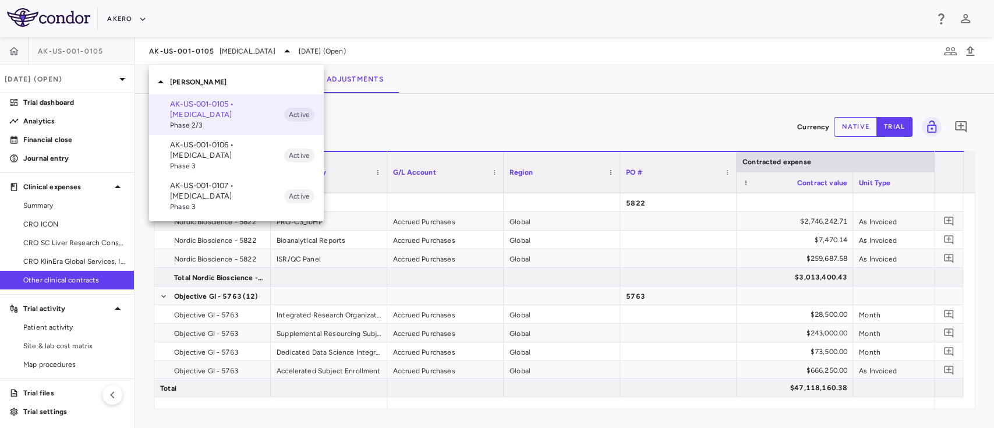
click at [84, 82] on div at bounding box center [497, 214] width 994 height 428
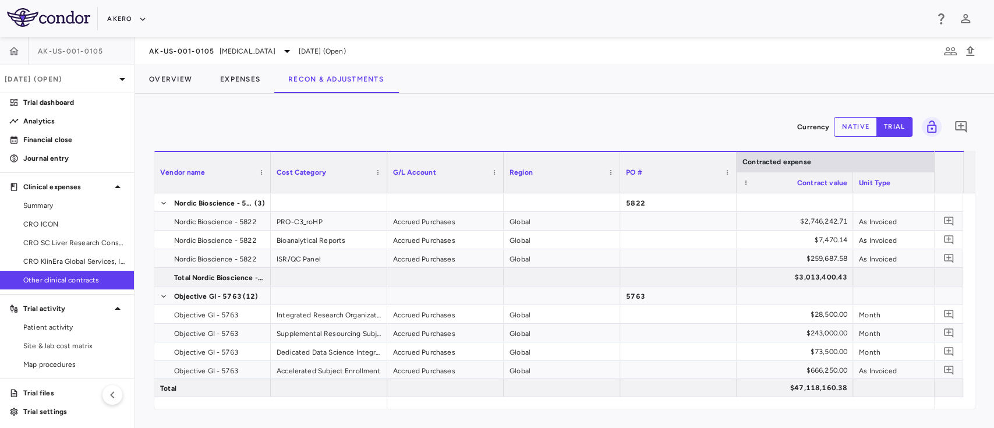
click at [84, 82] on p "[DATE] (Open)" at bounding box center [60, 79] width 111 height 10
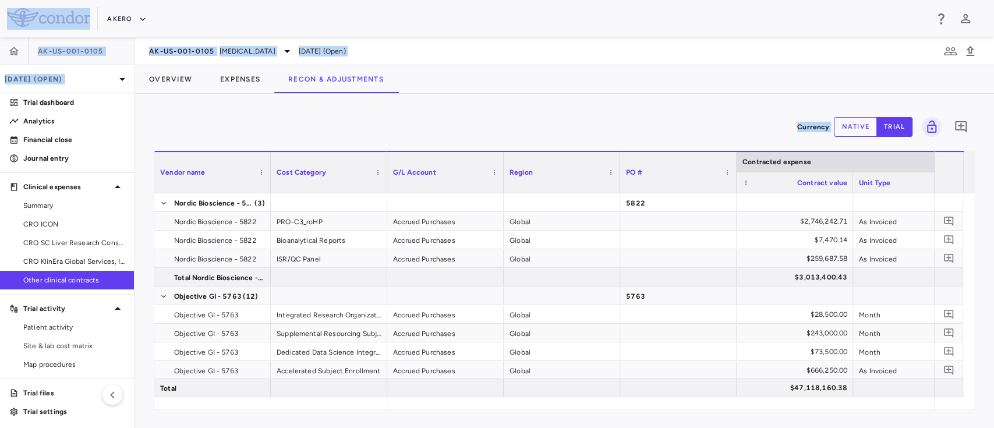
click at [84, 82] on p "[DATE] (Open)" at bounding box center [60, 79] width 111 height 10
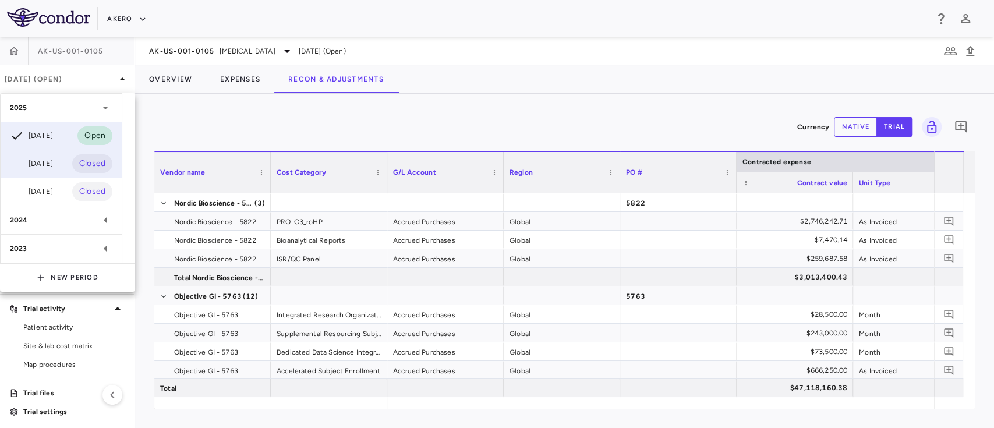
click at [53, 158] on div "[DATE]" at bounding box center [31, 164] width 43 height 14
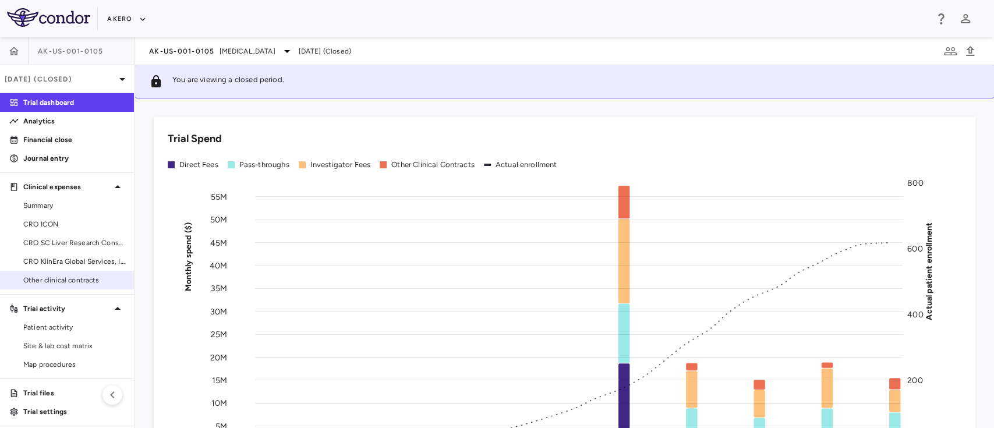
click at [65, 283] on span "Other clinical contracts" at bounding box center [73, 280] width 101 height 10
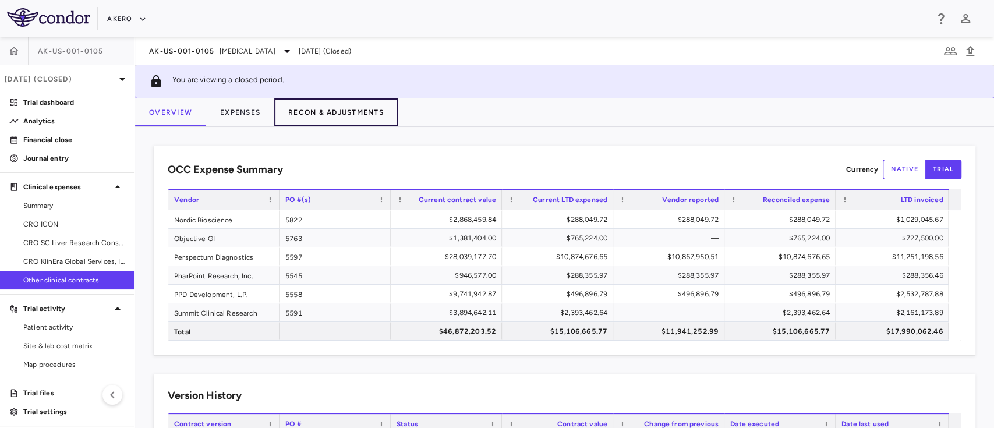
click at [317, 112] on button "Recon & Adjustments" at bounding box center [335, 112] width 123 height 28
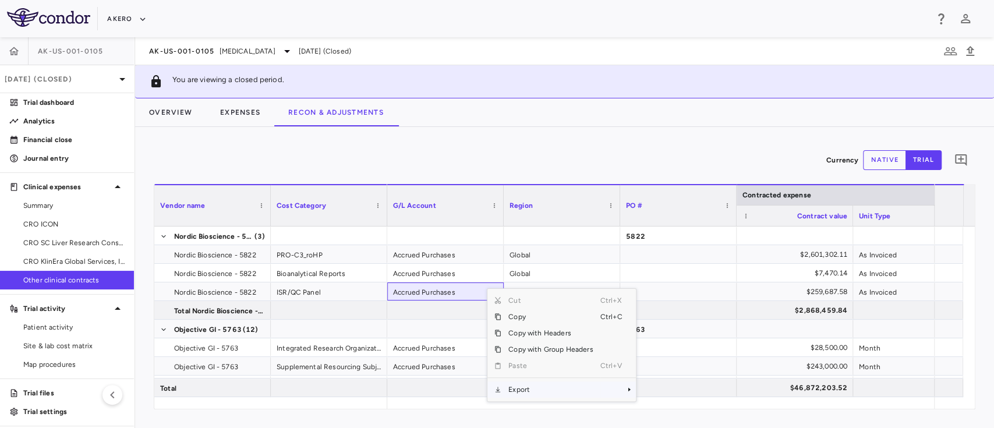
click at [522, 395] on span "Export" at bounding box center [551, 390] width 98 height 16
click at [664, 394] on span "Excel Export" at bounding box center [675, 397] width 55 height 16
